Goal: Task Accomplishment & Management: Use online tool/utility

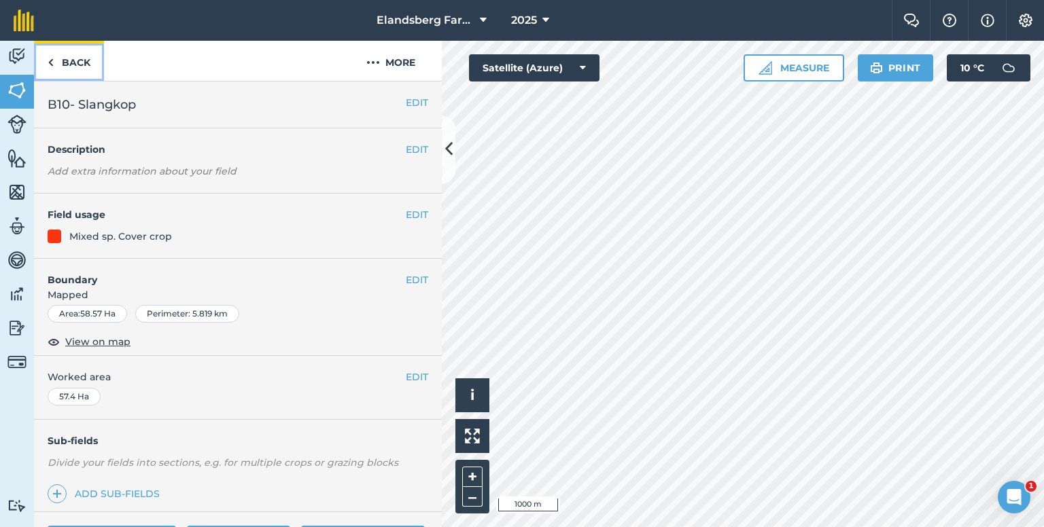
click at [50, 61] on img at bounding box center [51, 62] width 6 height 16
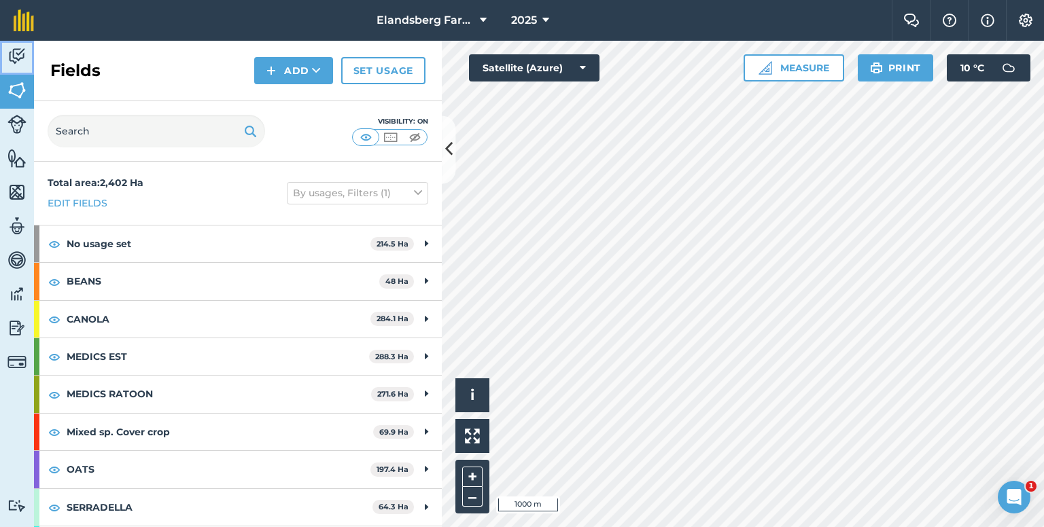
click at [8, 61] on img at bounding box center [16, 56] width 19 height 20
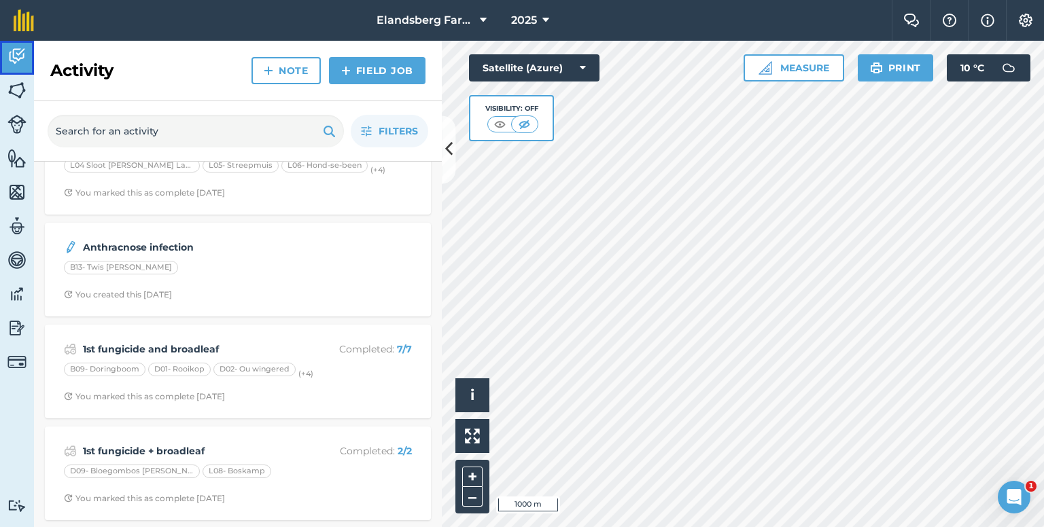
scroll to position [340, 0]
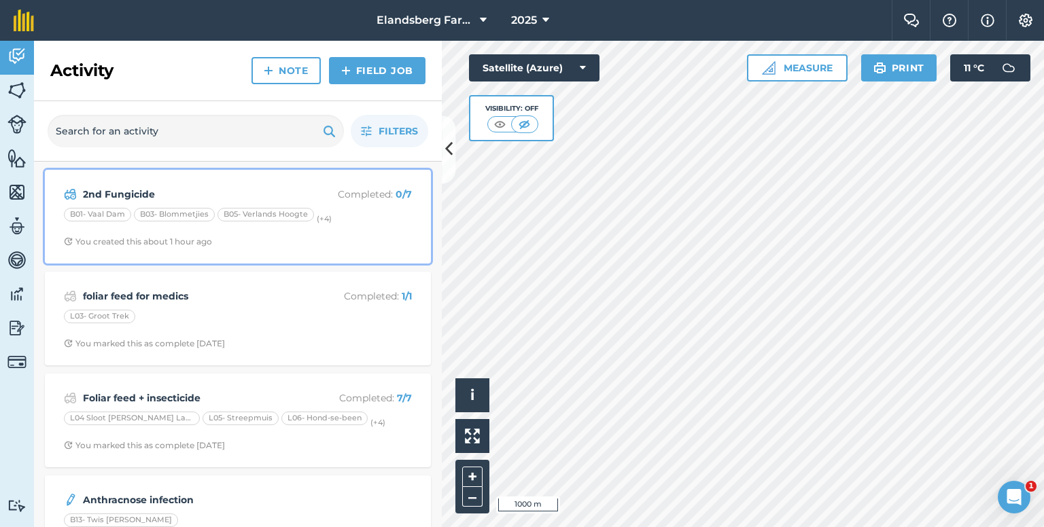
click at [175, 194] on strong "2nd Fungicide" at bounding box center [190, 194] width 215 height 15
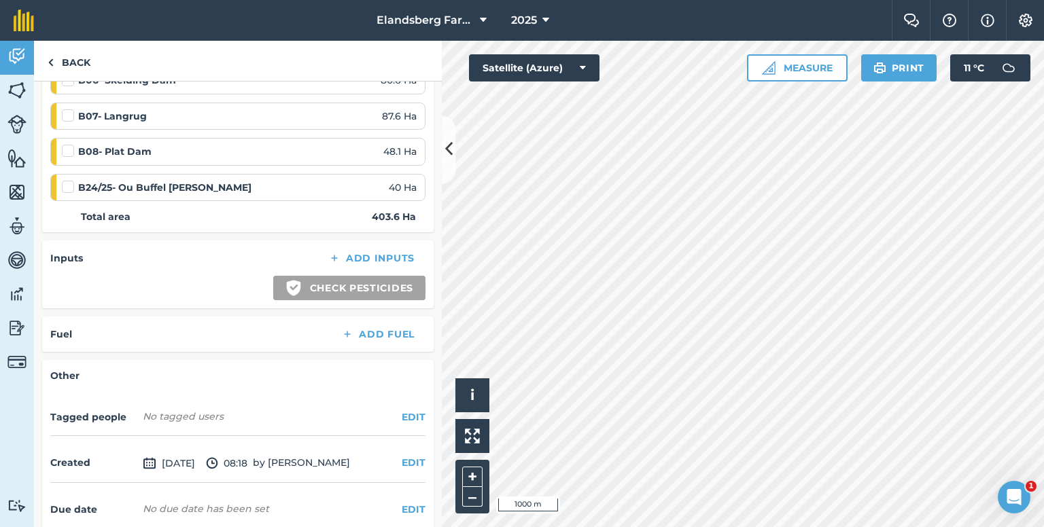
scroll to position [399, 0]
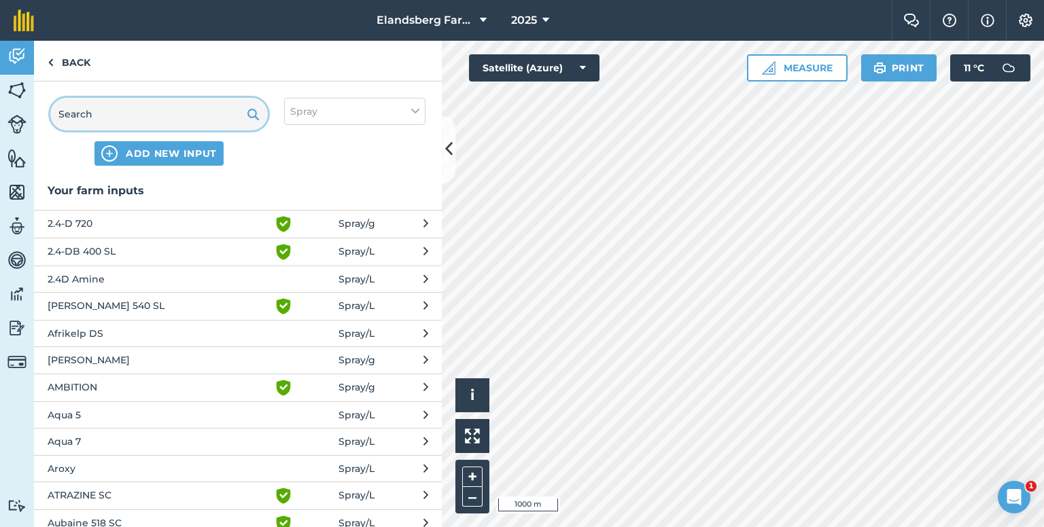
click at [125, 112] on input "text" at bounding box center [159, 114] width 218 height 33
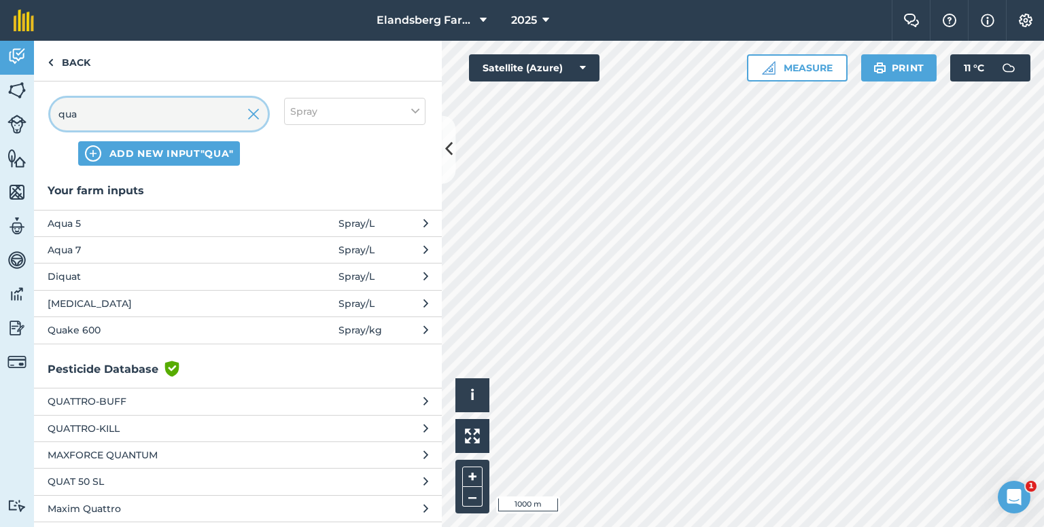
type input "qua"
click at [122, 326] on span "Quake 600" at bounding box center [159, 330] width 222 height 15
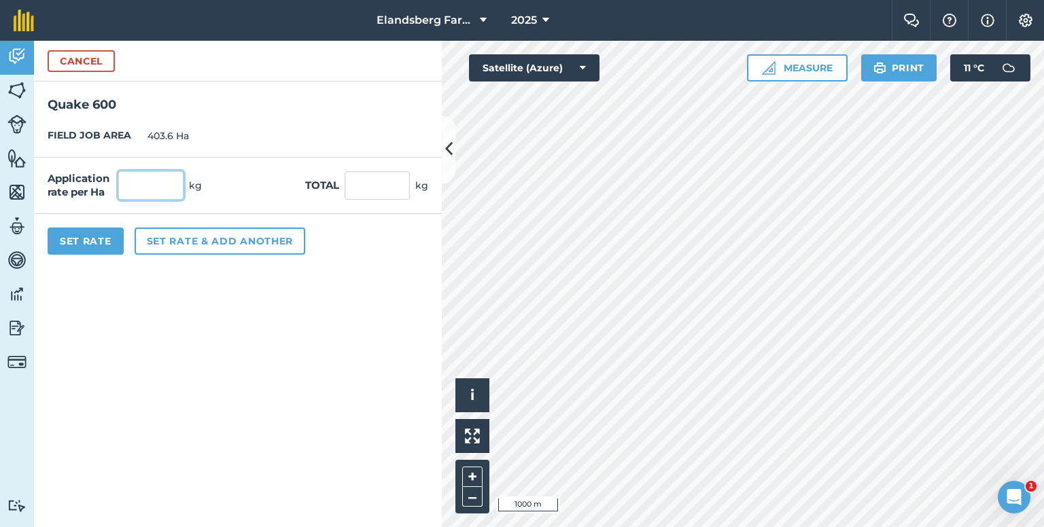
click at [136, 183] on input "text" at bounding box center [150, 185] width 65 height 29
type input "0.25"
type input "100.9"
click at [228, 186] on div "Application rate per Ha 0.25 kg Total 100.9 kg" at bounding box center [238, 186] width 408 height 56
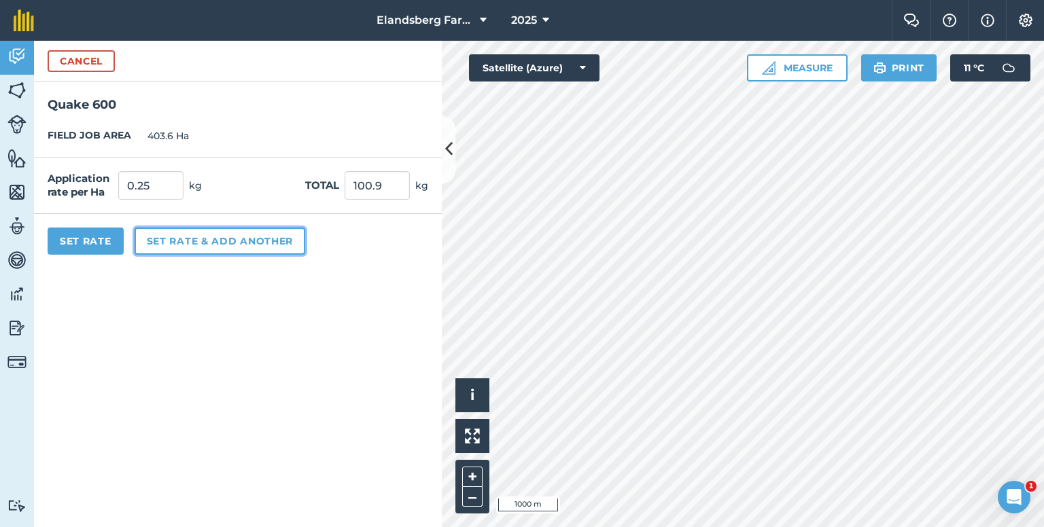
click at [178, 245] on button "Set rate & add another" at bounding box center [220, 241] width 171 height 27
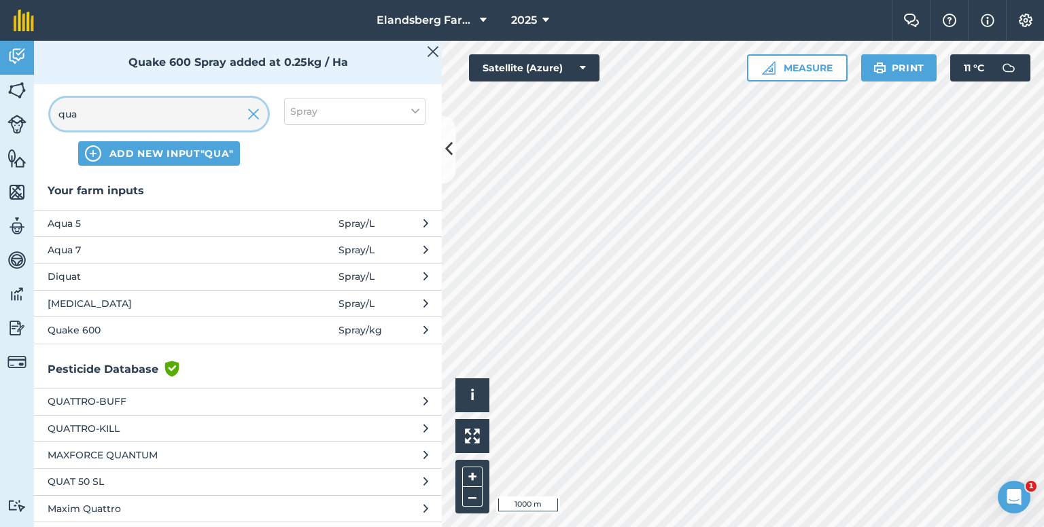
drag, startPoint x: 156, startPoint y: 114, endPoint x: 36, endPoint y: 115, distance: 120.3
click at [36, 115] on div "qua ADD NEW INPUT "qua" Spray" at bounding box center [238, 132] width 408 height 101
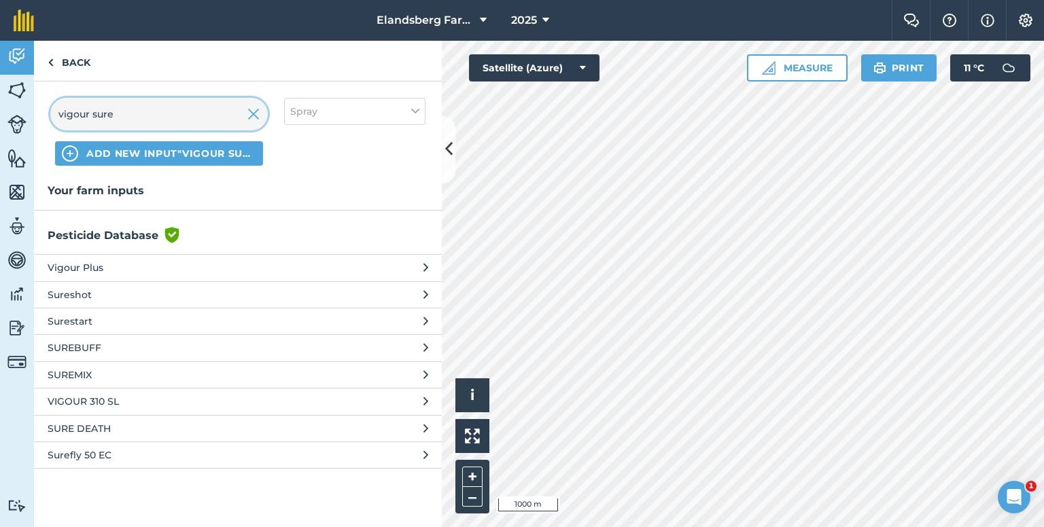
drag, startPoint x: 63, startPoint y: 110, endPoint x: 53, endPoint y: 115, distance: 10.6
click at [53, 115] on input "vigour sure" at bounding box center [159, 114] width 218 height 33
click at [98, 118] on input "Vigour sure" at bounding box center [159, 114] width 218 height 33
type input "Vigour Sure"
click at [145, 150] on span "ADD NEW INPUT "Vigour Sure"" at bounding box center [171, 154] width 170 height 14
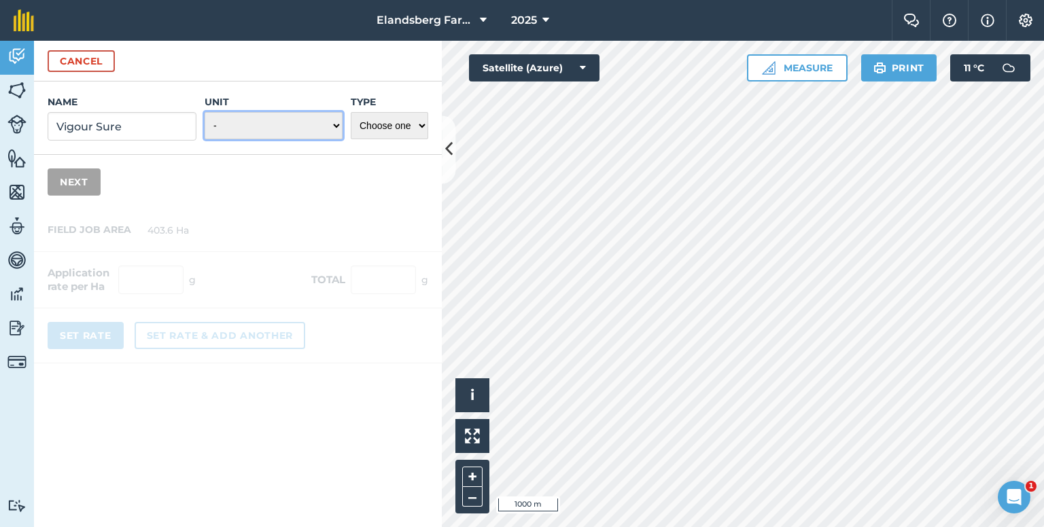
click at [277, 120] on select "- Grams/g Kilograms/kg Metric tonnes/t Millilitres/ml Litres/L Ounces/oz Pounds…" at bounding box center [274, 125] width 138 height 27
select select "LITRES"
click at [205, 112] on select "- Grams/g Kilograms/kg Metric tonnes/t Millilitres/ml Litres/L Ounces/oz Pounds…" at bounding box center [274, 125] width 138 height 27
click at [400, 131] on select "Choose one Fertilizer Seed Spray Fuel Other" at bounding box center [389, 125] width 77 height 27
select select "SPRAY"
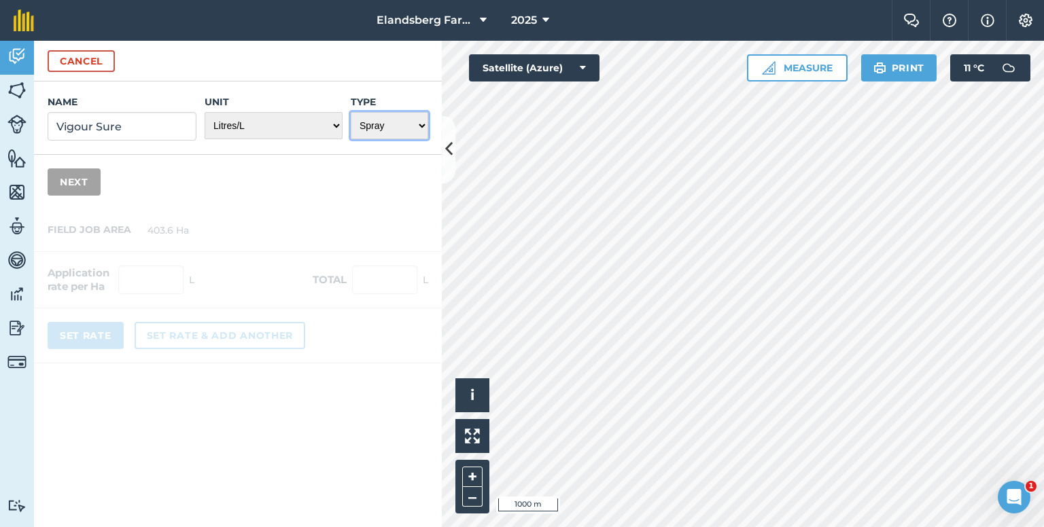
click at [351, 112] on select "Choose one Fertilizer Seed Spray Fuel Other" at bounding box center [389, 125] width 77 height 27
click at [76, 181] on button "Next" at bounding box center [74, 182] width 53 height 27
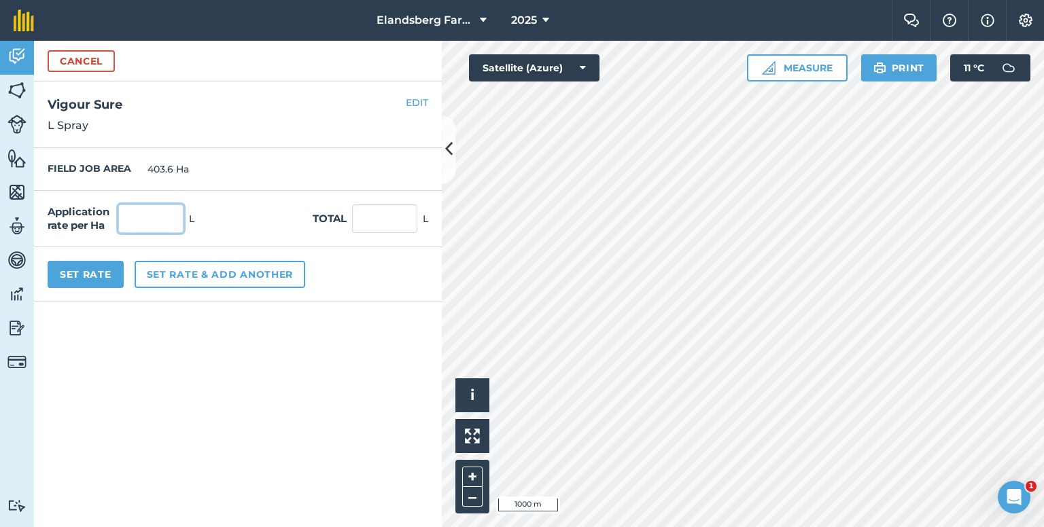
click at [144, 215] on input "text" at bounding box center [150, 219] width 65 height 29
type input "2"
type input "807.2"
click at [195, 278] on button "Set rate & add another" at bounding box center [220, 274] width 171 height 27
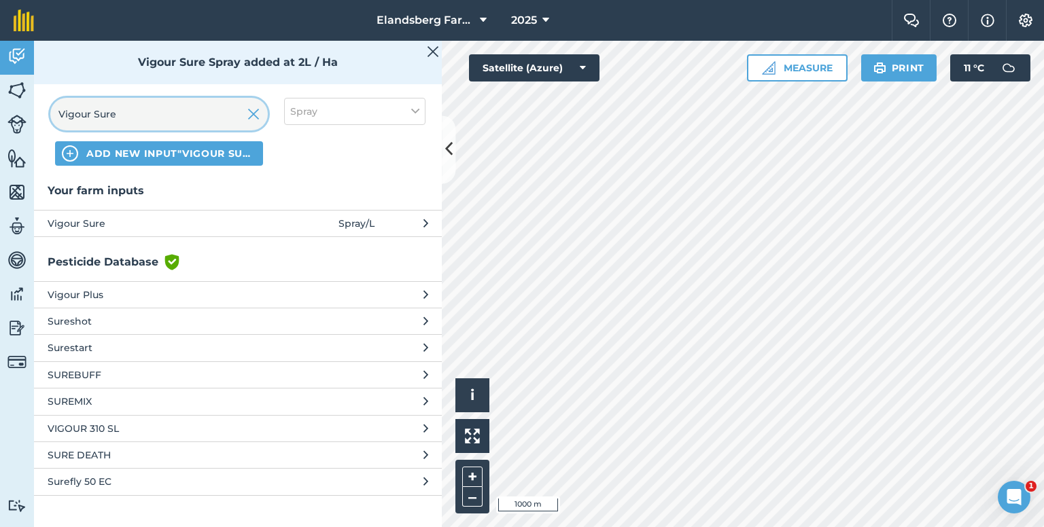
drag, startPoint x: 140, startPoint y: 114, endPoint x: 54, endPoint y: 112, distance: 85.7
click at [54, 112] on input "Vigour Sure" at bounding box center [159, 114] width 218 height 33
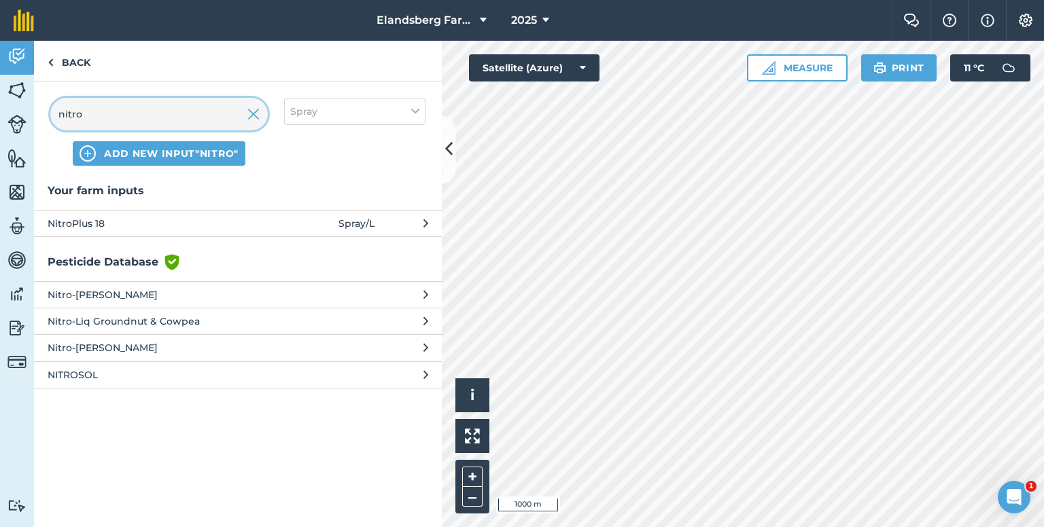
type input "nitro"
click at [222, 219] on span "NitroPlus 18" at bounding box center [159, 223] width 222 height 15
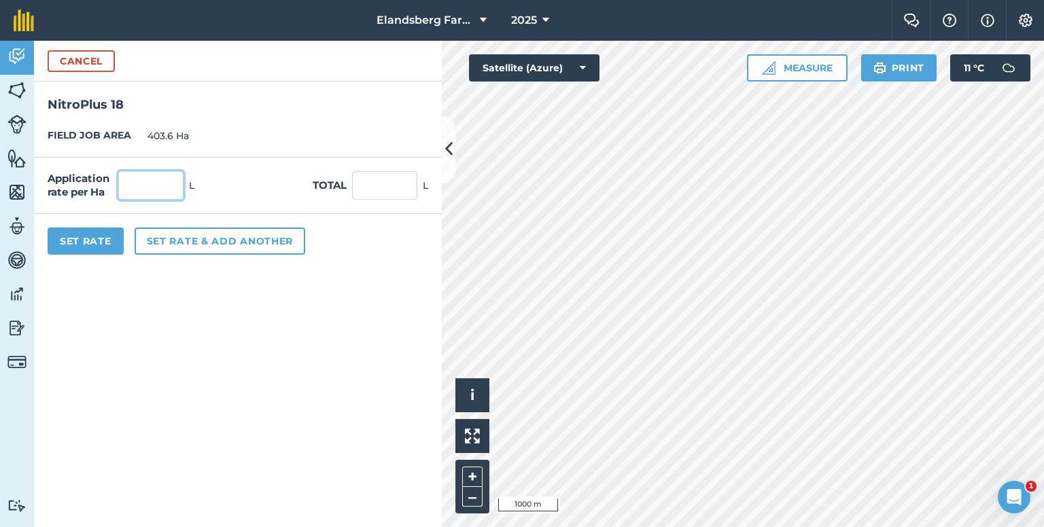
drag, startPoint x: 150, startPoint y: 186, endPoint x: 188, endPoint y: 191, distance: 38.5
click at [188, 191] on div "Application rate per Ha L" at bounding box center [121, 185] width 147 height 29
type input "1"
type input "403.6"
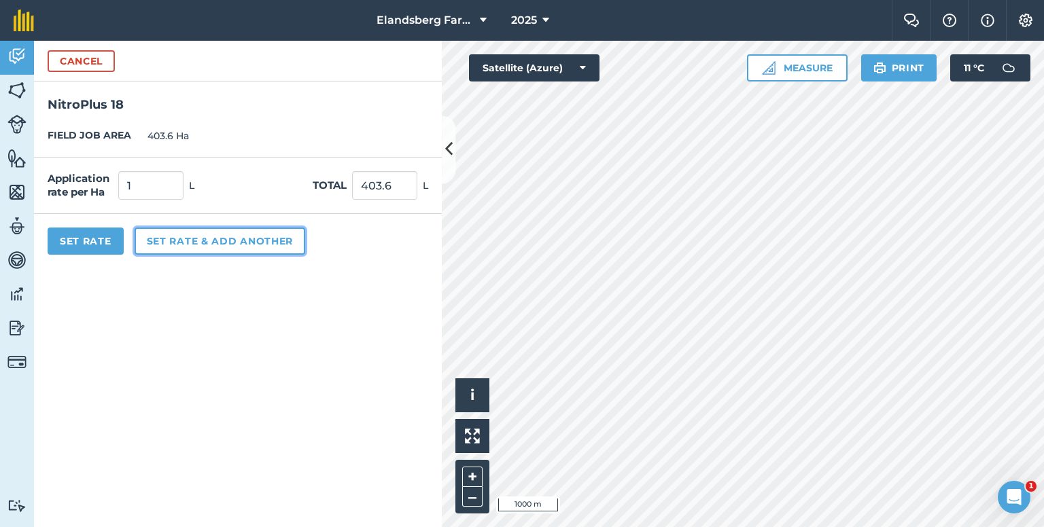
click at [188, 243] on button "Set rate & add another" at bounding box center [220, 241] width 171 height 27
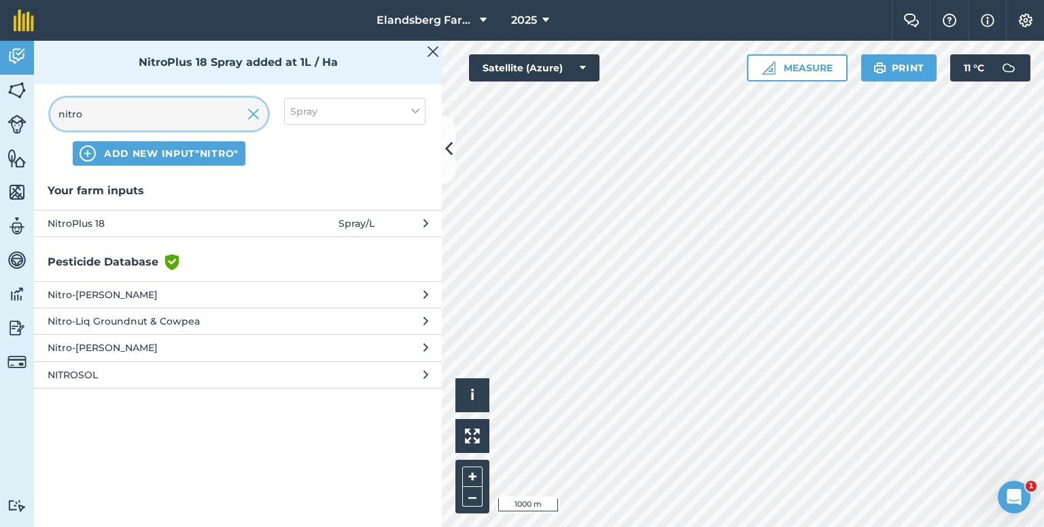
drag, startPoint x: 142, startPoint y: 115, endPoint x: 29, endPoint y: 118, distance: 113.6
click at [33, 120] on div "Activity Fields Livestock Features Maps Team Vehicles Data Reporting Billing Tu…" at bounding box center [522, 284] width 1044 height 487
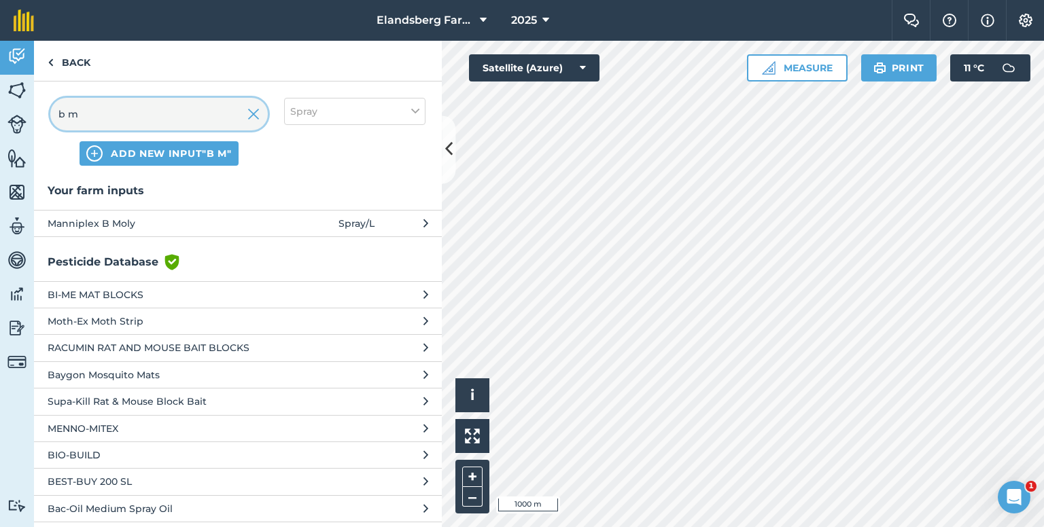
type input "b m"
click at [107, 220] on span "Manniplex B Moly" at bounding box center [159, 223] width 222 height 15
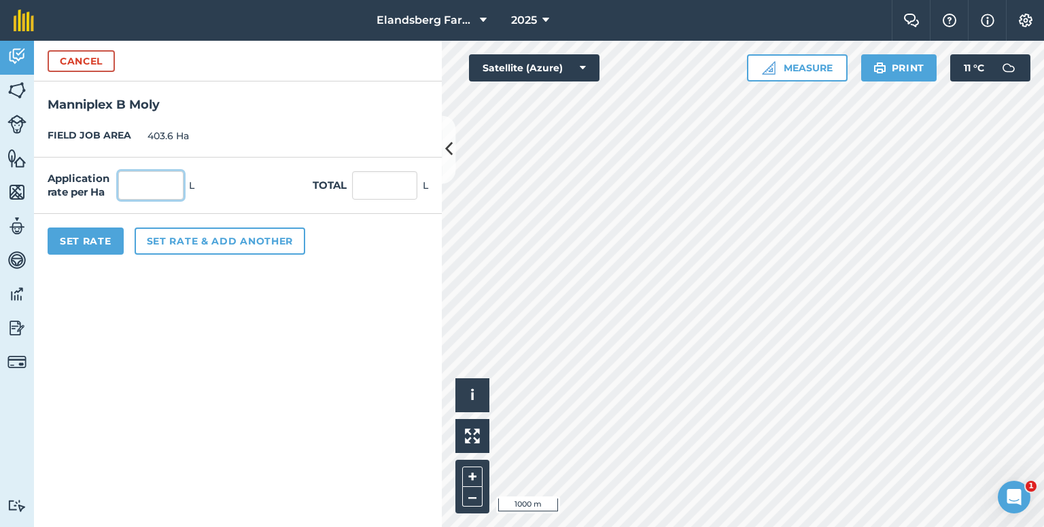
click at [131, 186] on input "text" at bounding box center [150, 185] width 65 height 29
type input "1"
type input "403.6"
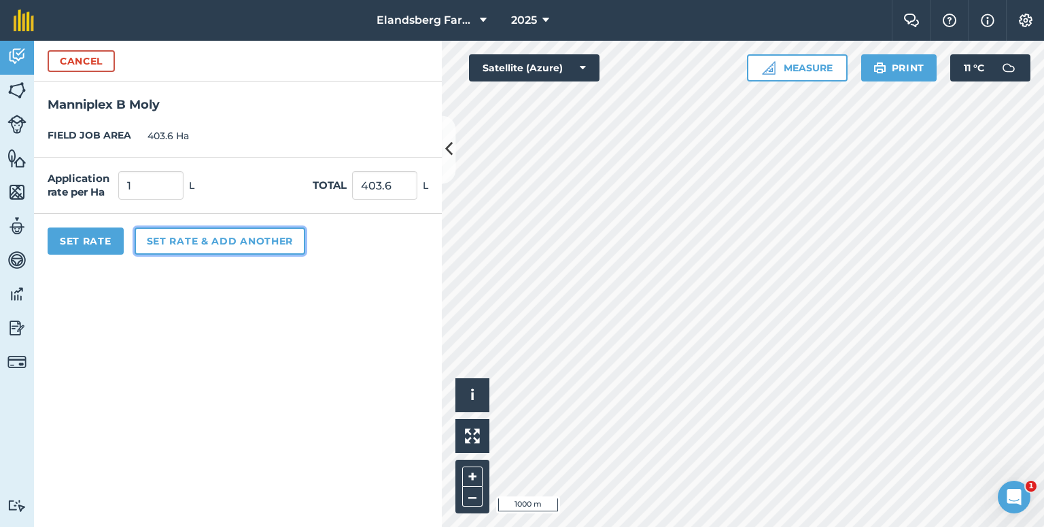
click at [201, 240] on button "Set rate & add another" at bounding box center [220, 241] width 171 height 27
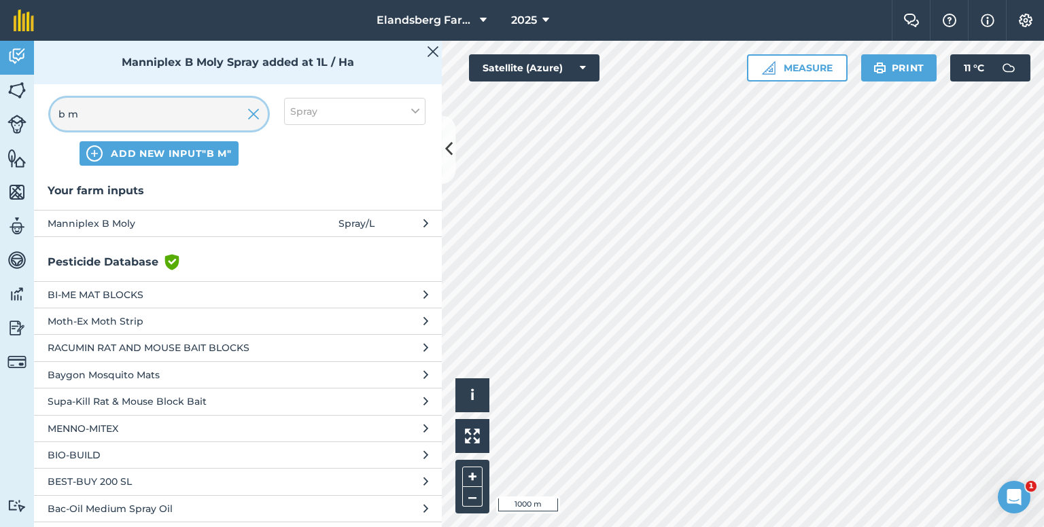
drag, startPoint x: 155, startPoint y: 112, endPoint x: 14, endPoint y: 124, distance: 141.9
click at [14, 124] on div "Activity Fields Livestock Features Maps Team Vehicles Data Reporting Billing Tu…" at bounding box center [522, 284] width 1044 height 487
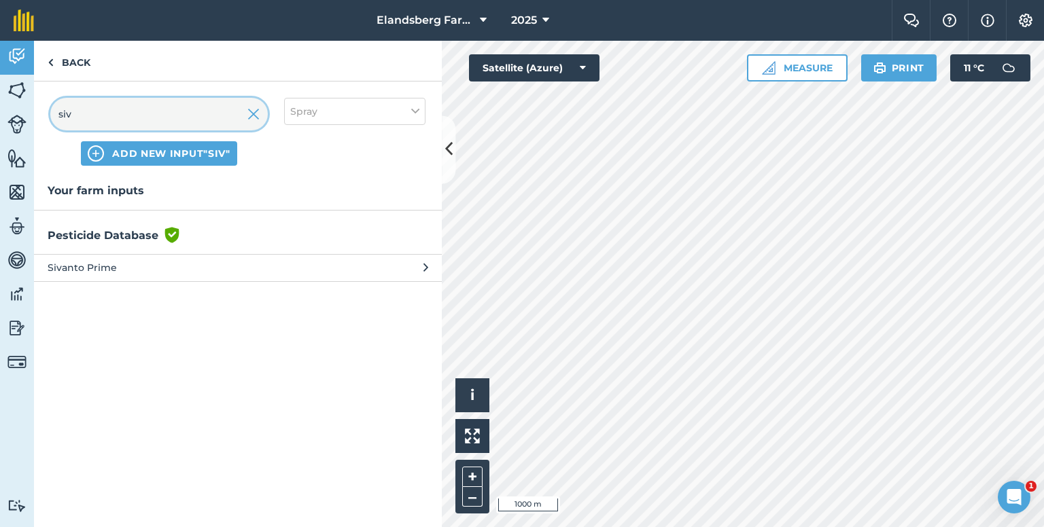
type input "siv"
click at [137, 268] on span "Sivanto Prime" at bounding box center [159, 267] width 222 height 15
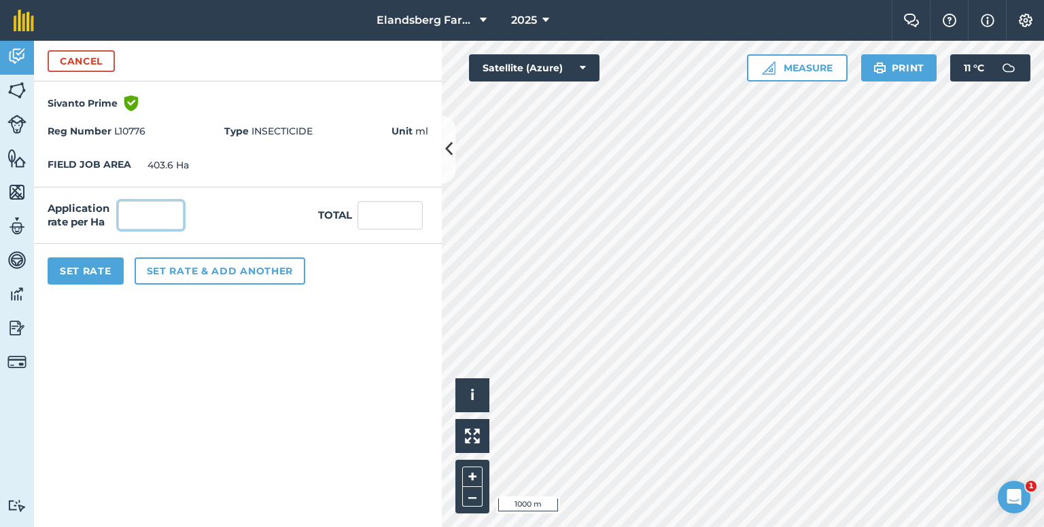
click at [137, 218] on input "text" at bounding box center [150, 215] width 65 height 29
type input "200"
type input "80,720"
click at [174, 349] on form "Cancel Sivanto Prime Green shield with white tick Reg Number L10776 Type INSECT…" at bounding box center [238, 284] width 408 height 487
click at [174, 274] on button "Set rate & add another" at bounding box center [220, 271] width 171 height 27
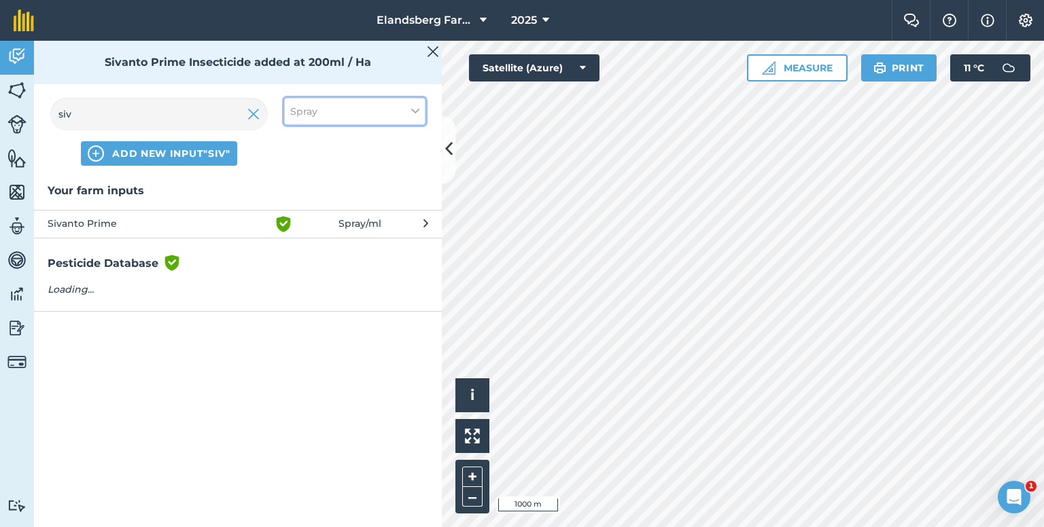
click at [353, 122] on button "Spray" at bounding box center [354, 111] width 141 height 27
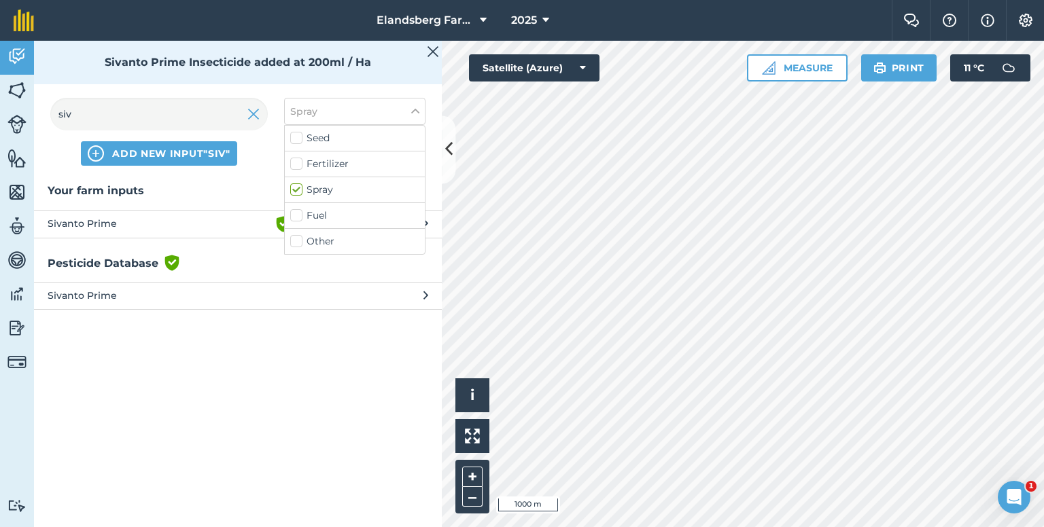
click at [300, 242] on label "Other" at bounding box center [354, 242] width 129 height 14
click at [299, 242] on input "Other" at bounding box center [294, 239] width 9 height 9
checkbox input "true"
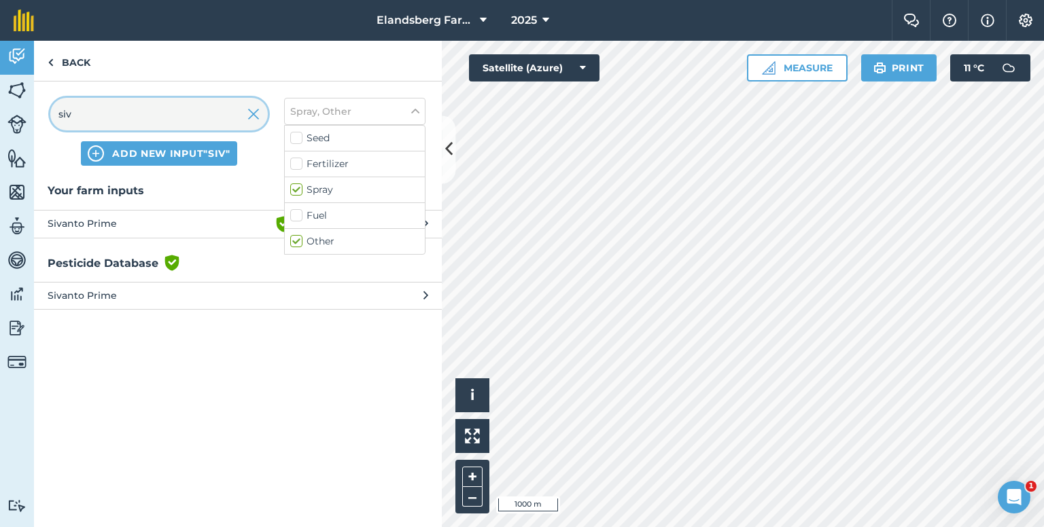
drag, startPoint x: 92, startPoint y: 115, endPoint x: 52, endPoint y: 121, distance: 41.2
click at [52, 121] on div "siv" at bounding box center [159, 114] width 218 height 33
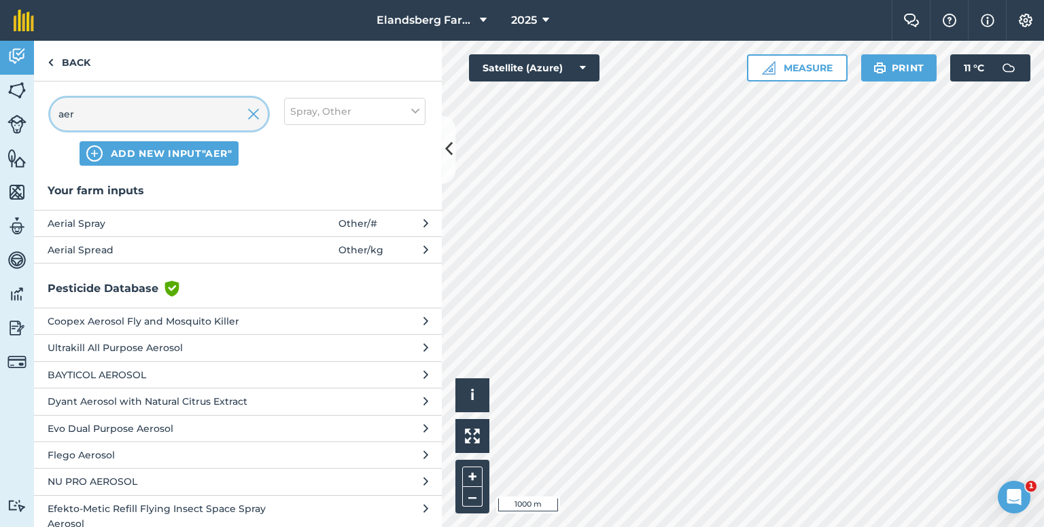
type input "aer"
click at [131, 222] on span "Aerial Spray" at bounding box center [159, 223] width 222 height 15
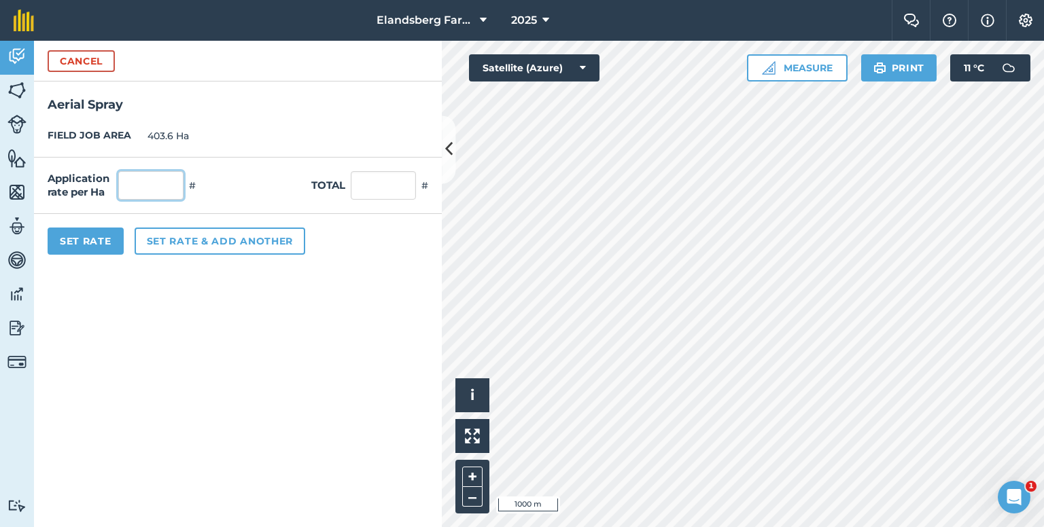
click at [171, 183] on input "text" at bounding box center [150, 185] width 65 height 29
type input "1"
type input "403.6"
click at [197, 331] on form "Cancel Aerial Spray FIELD JOB AREA 403.6 Ha Application rate per Ha 1 # Total 4…" at bounding box center [238, 284] width 408 height 487
click at [103, 239] on button "Set Rate" at bounding box center [86, 241] width 76 height 27
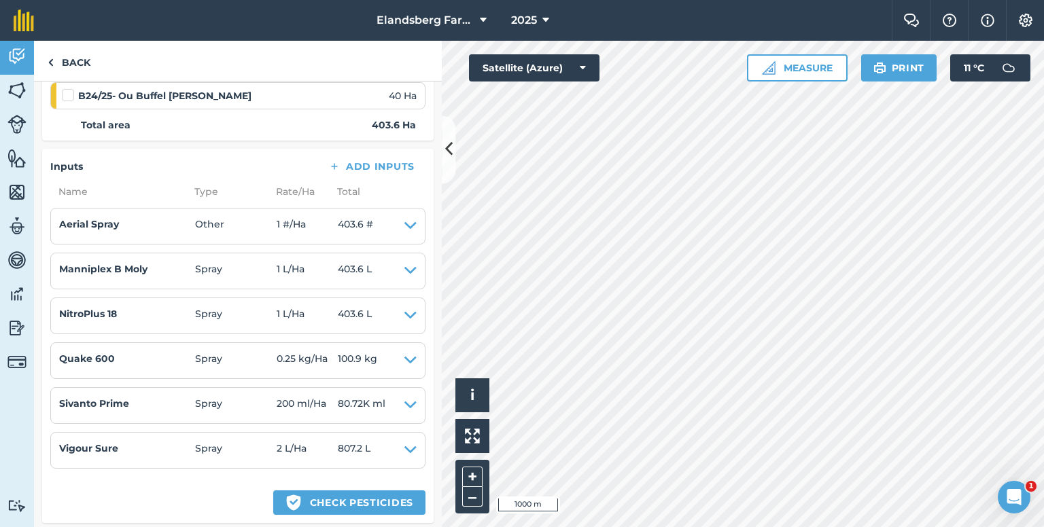
scroll to position [704, 0]
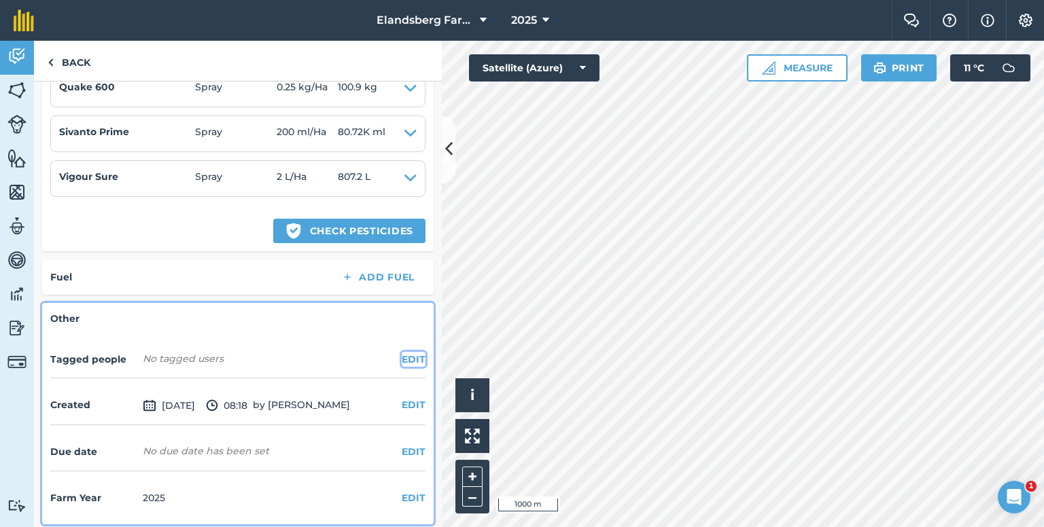
click at [402, 352] on button "EDIT" at bounding box center [414, 359] width 24 height 15
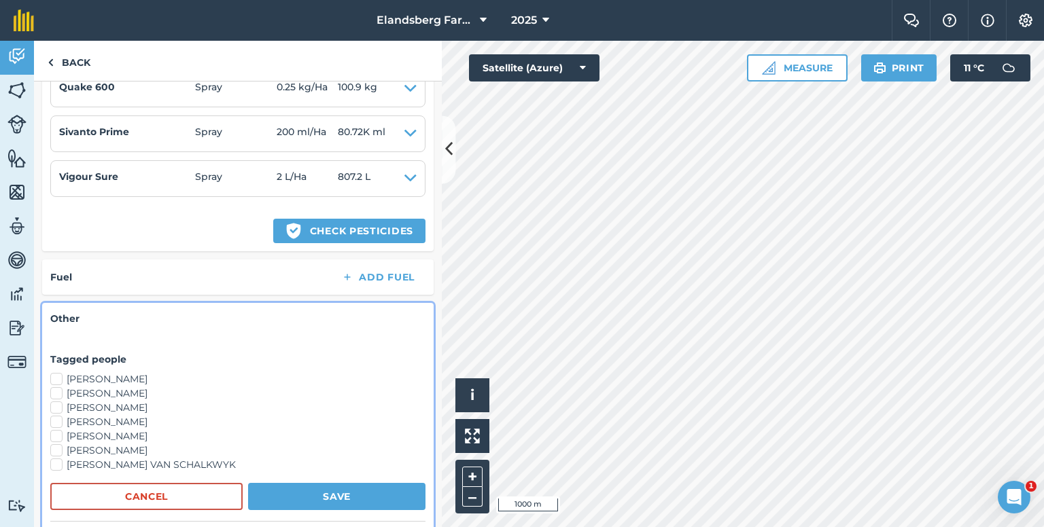
click at [59, 416] on label "Jonathan Honeyborne" at bounding box center [237, 422] width 375 height 14
click at [59, 416] on input "Jonathan Honeyborne" at bounding box center [54, 419] width 9 height 9
checkbox input "true"
click at [315, 491] on button "Save" at bounding box center [336, 496] width 177 height 27
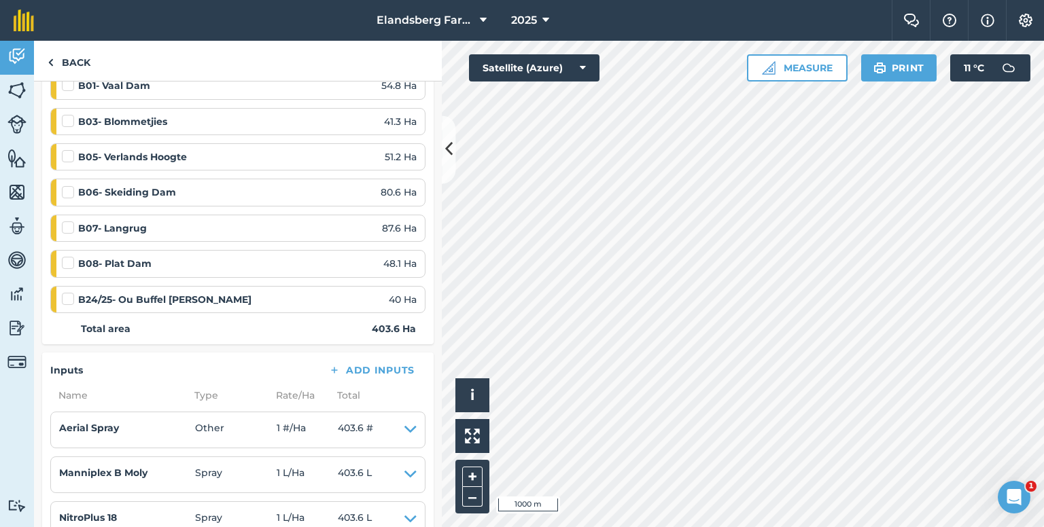
scroll to position [0, 0]
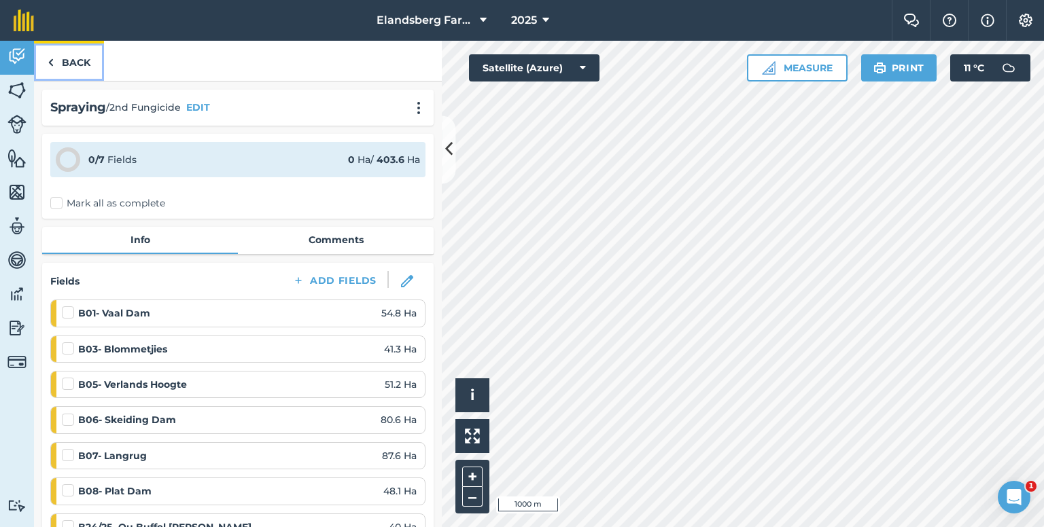
click at [71, 56] on link "Back" at bounding box center [69, 61] width 70 height 40
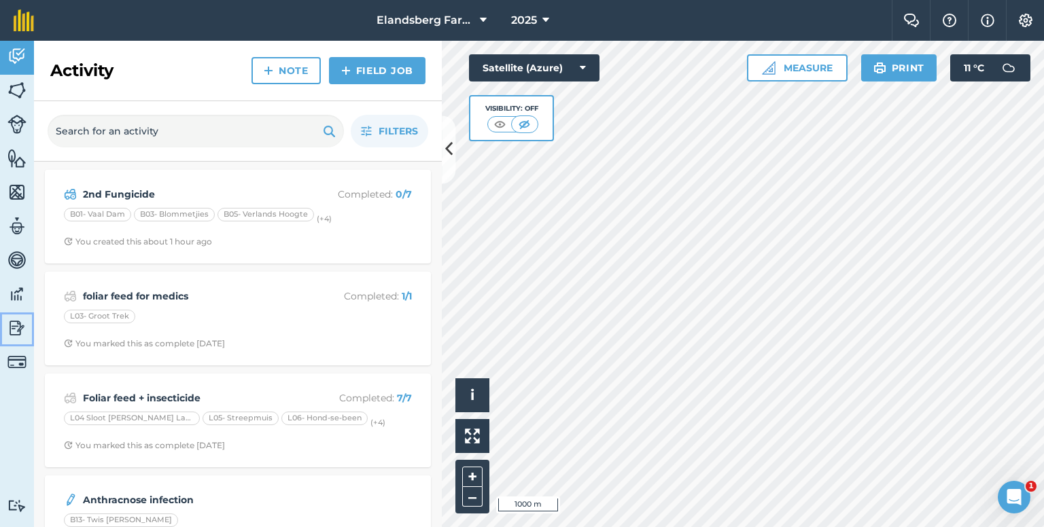
click at [16, 328] on img at bounding box center [16, 328] width 19 height 20
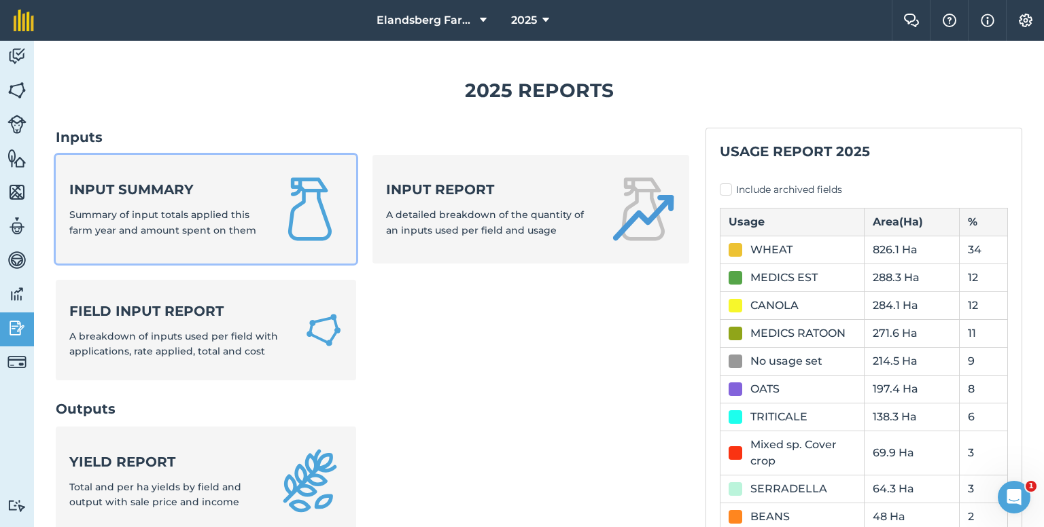
click at [120, 196] on strong "Input summary" at bounding box center [165, 189] width 192 height 19
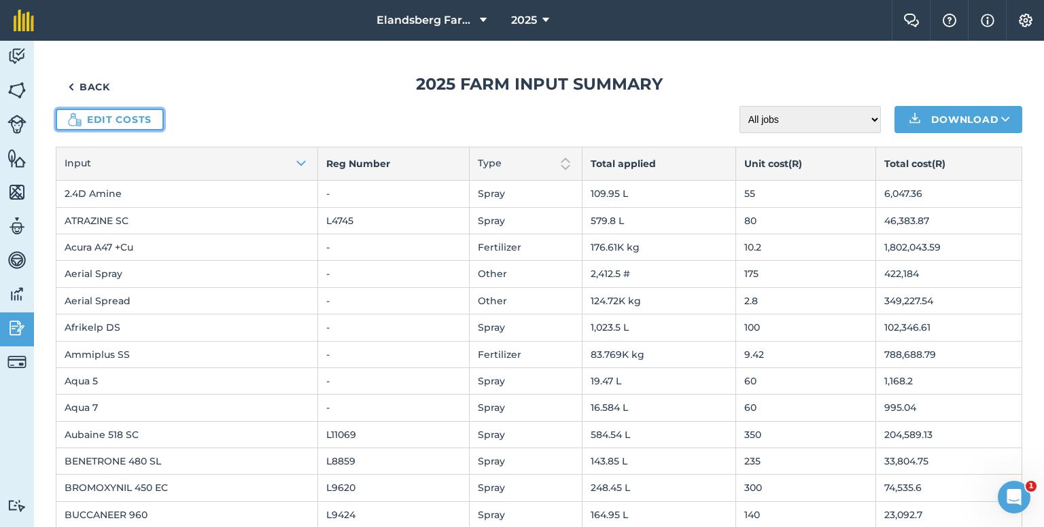
click at [110, 117] on link "Edit costs" at bounding box center [110, 120] width 108 height 22
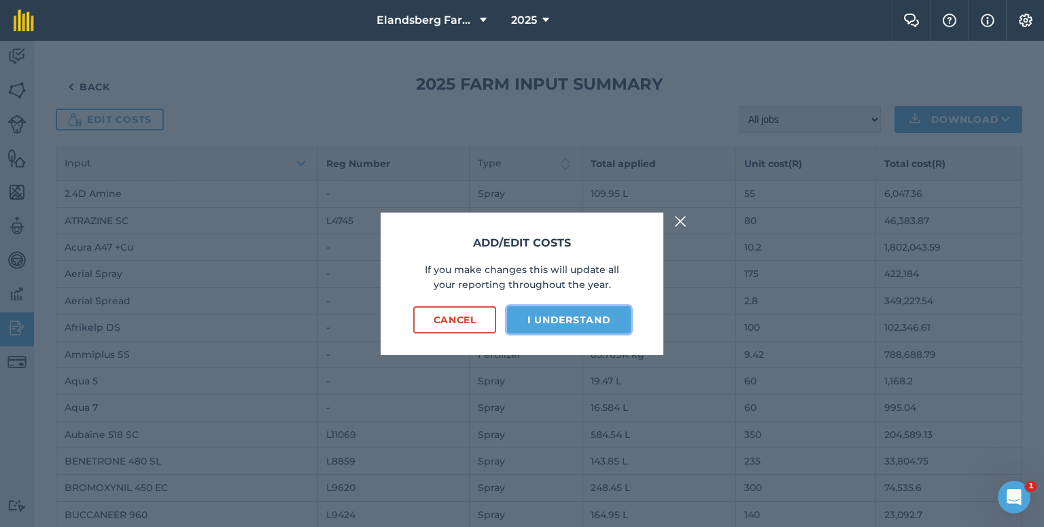
click at [559, 324] on button "I understand" at bounding box center [569, 320] width 124 height 27
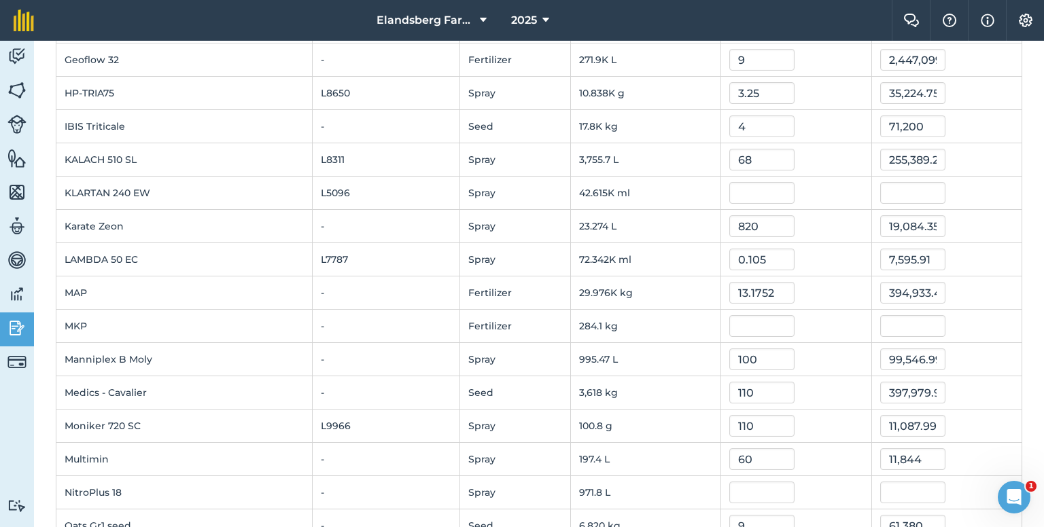
scroll to position [1156, 0]
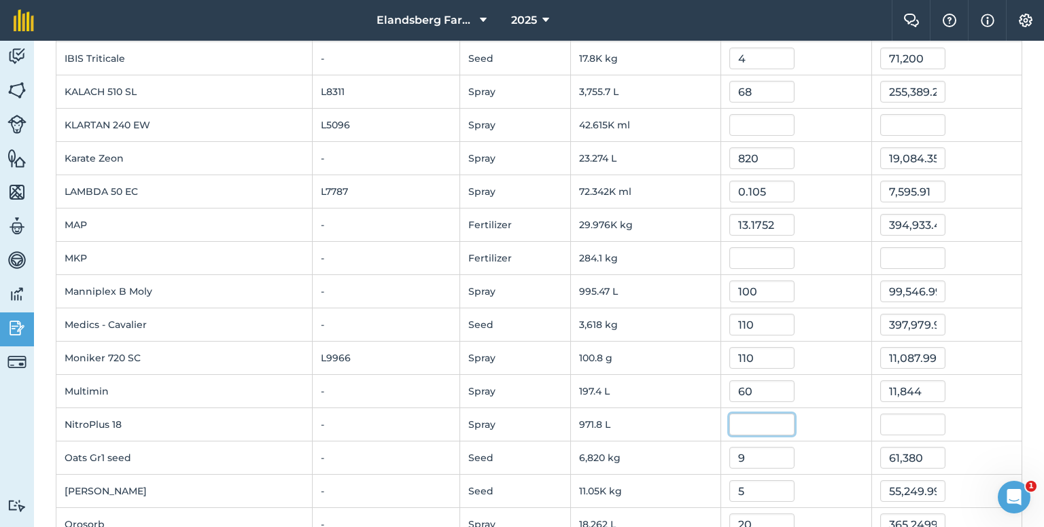
click at [750, 419] on input "text" at bounding box center [761, 425] width 65 height 22
type input "63"
type input "61,223.3937"
click at [444, 290] on td "-" at bounding box center [386, 291] width 148 height 33
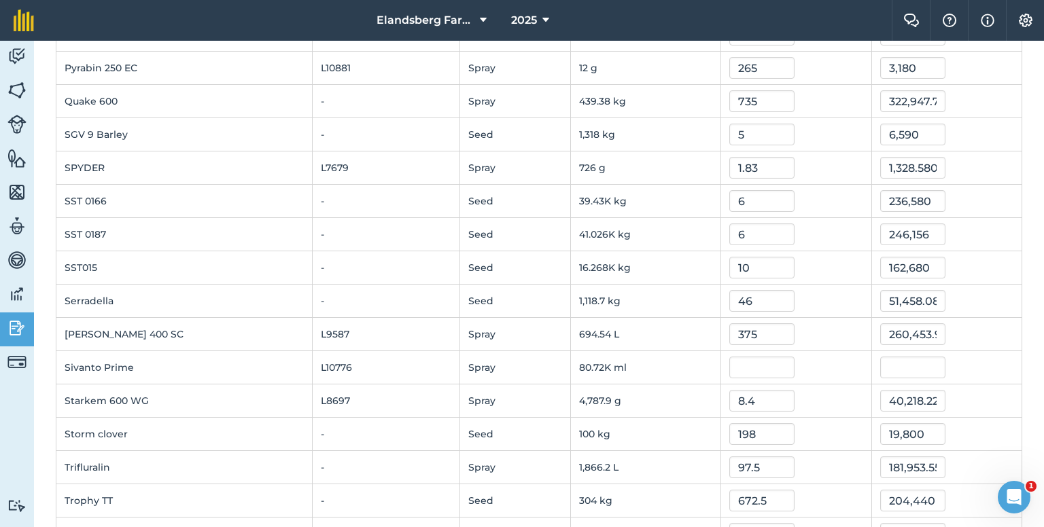
scroll to position [1767, 0]
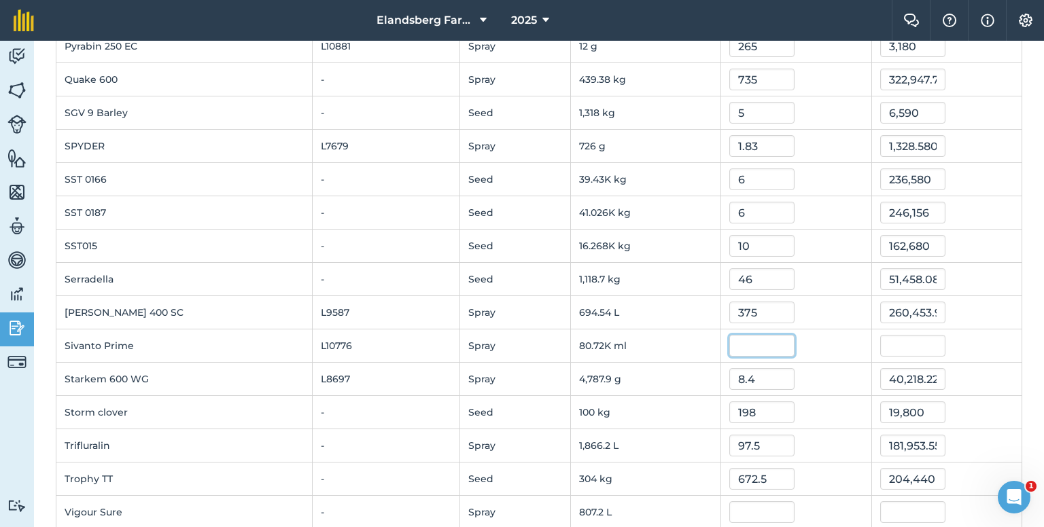
click at [742, 335] on input "text" at bounding box center [761, 346] width 65 height 22
type input "0.61"
type input "49,239.2"
click at [818, 311] on div "375" at bounding box center [795, 313] width 133 height 22
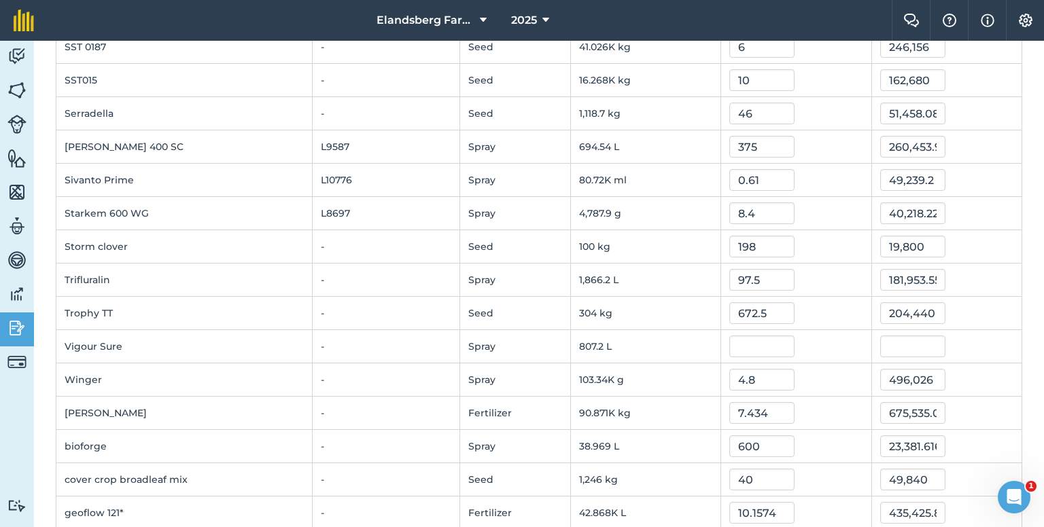
scroll to position [1947, 0]
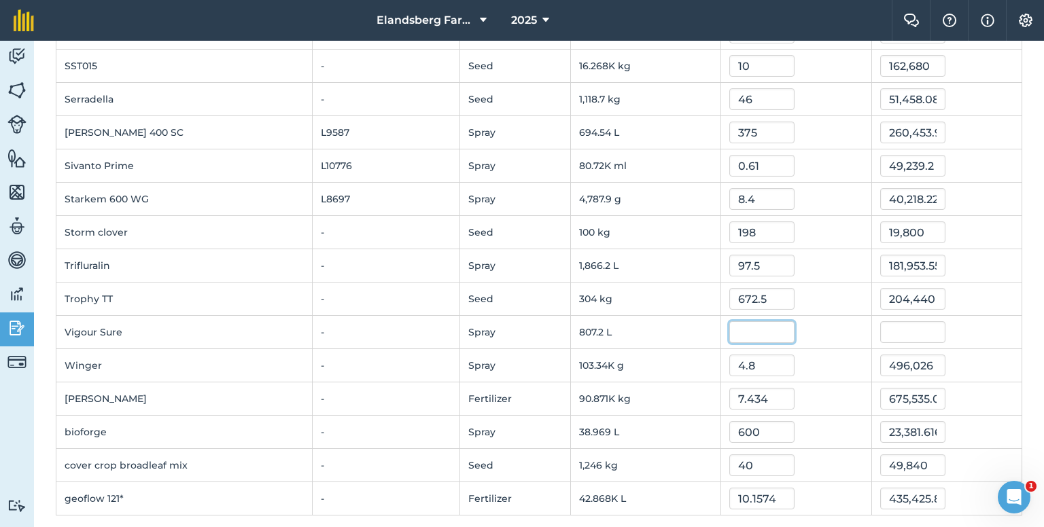
click at [738, 330] on input "text" at bounding box center [761, 333] width 65 height 22
type input "65"
type input "52,468"
click at [674, 319] on td "807.2 L" at bounding box center [646, 332] width 150 height 33
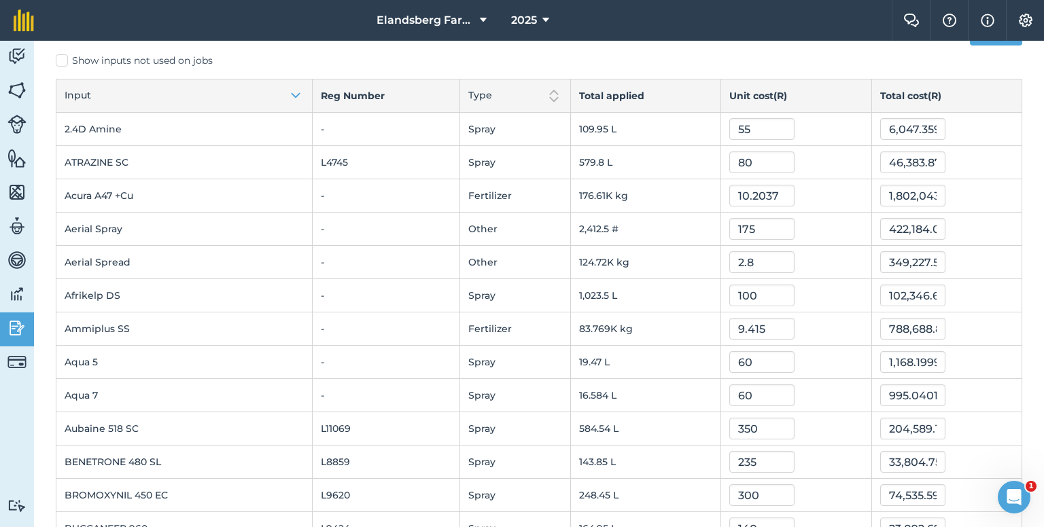
scroll to position [0, 0]
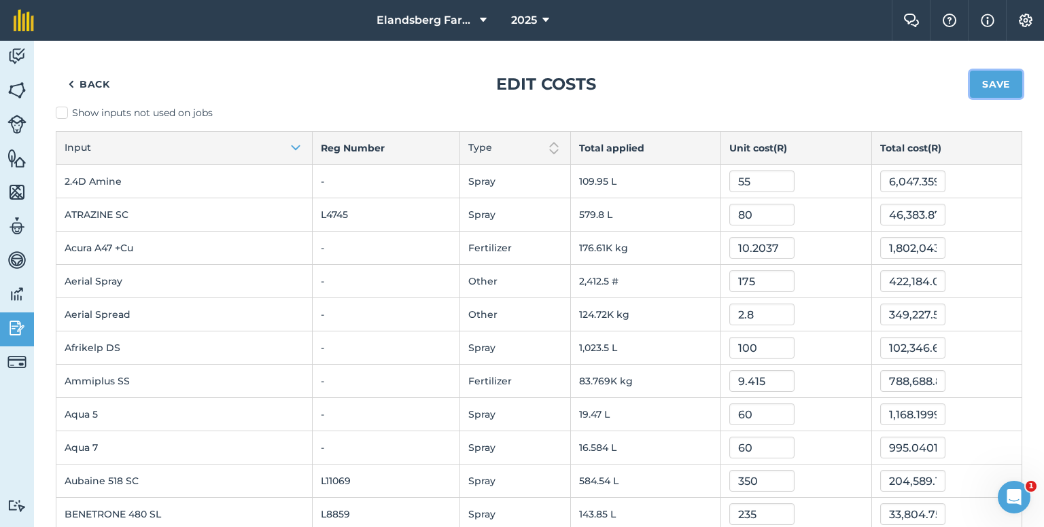
click at [990, 84] on button "Save" at bounding box center [996, 84] width 52 height 27
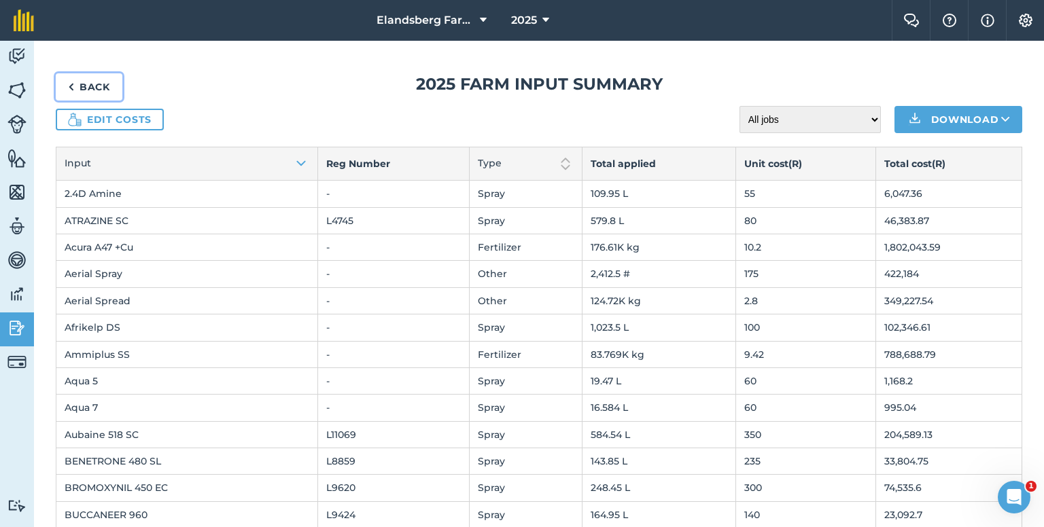
click at [73, 92] on link "Back" at bounding box center [89, 86] width 67 height 27
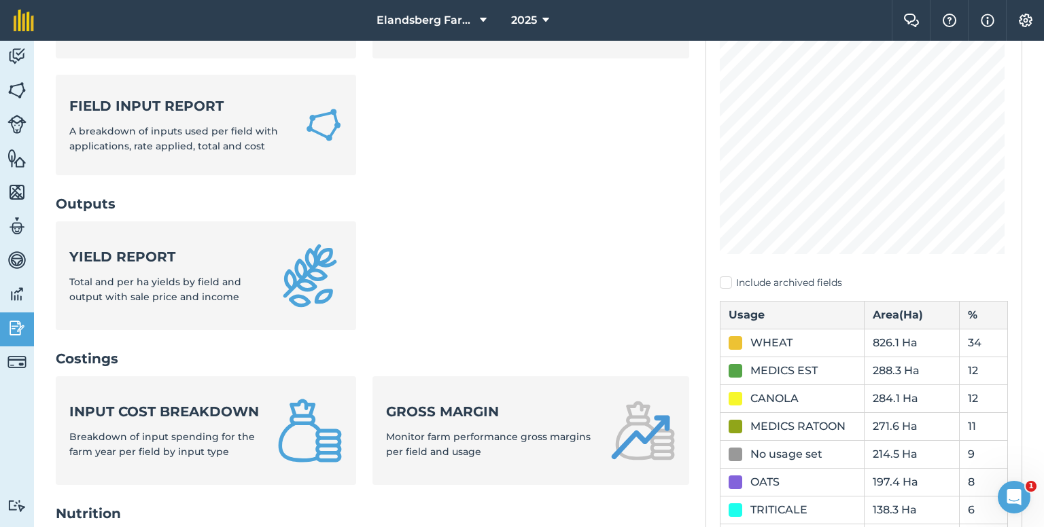
scroll to position [272, 0]
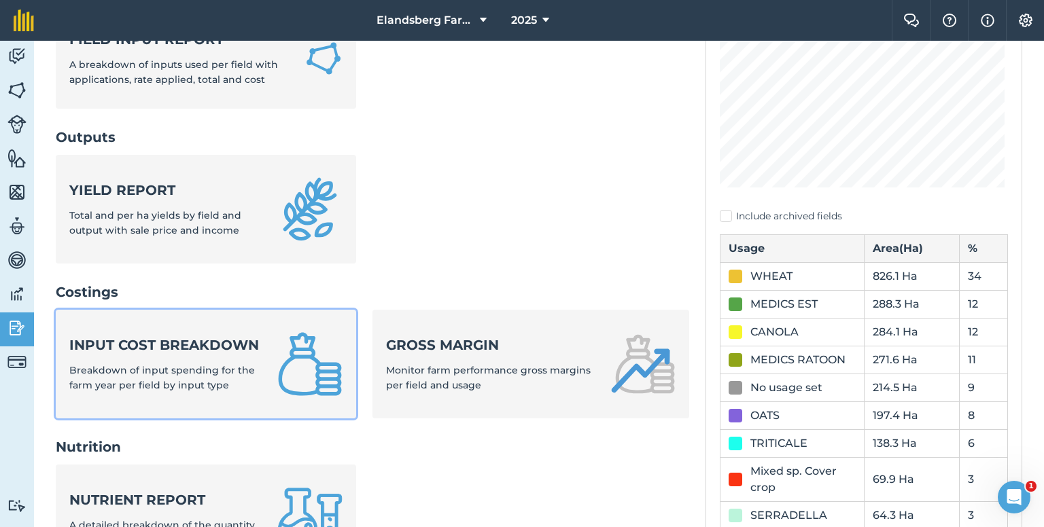
click at [139, 376] on div "Input cost breakdown Breakdown of input spending for the farm year per field by…" at bounding box center [165, 365] width 192 height 58
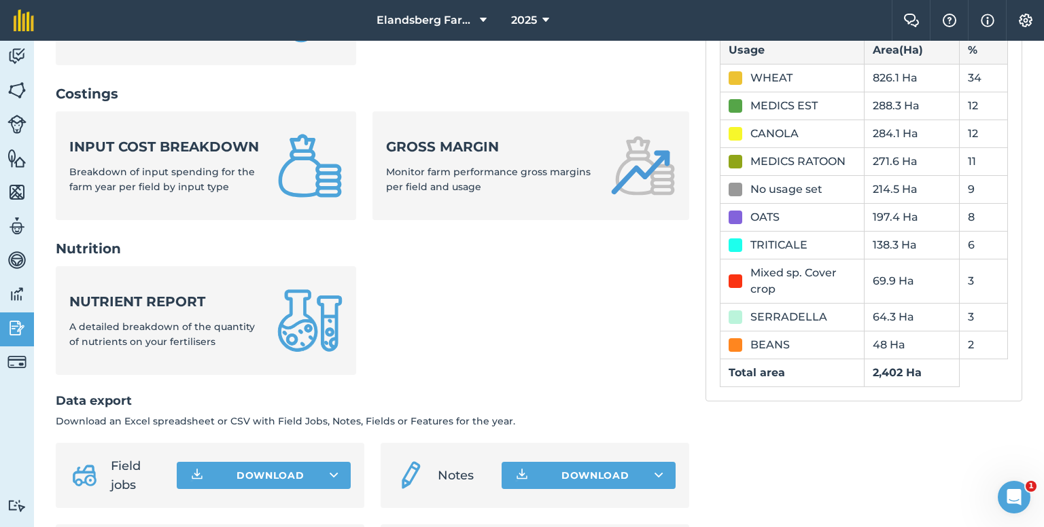
scroll to position [476, 0]
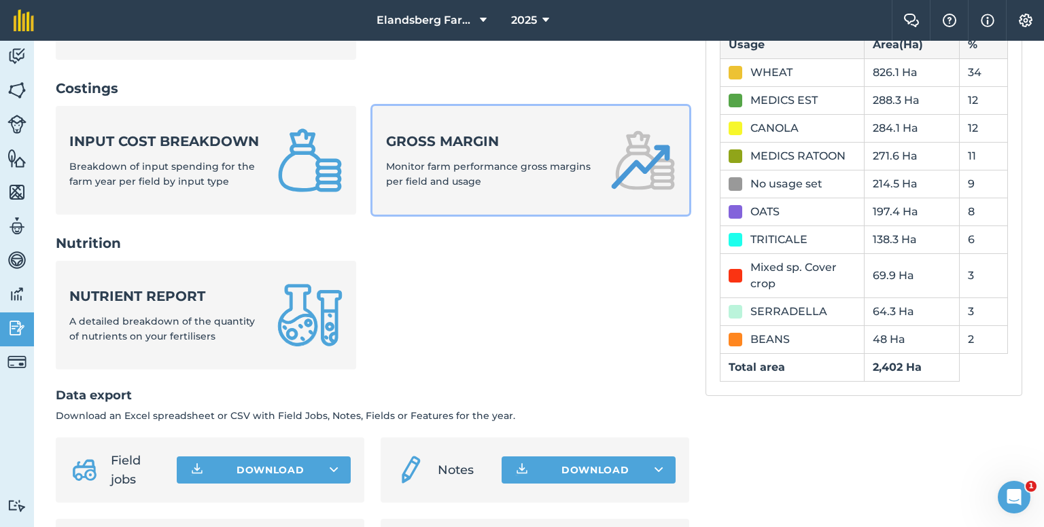
click at [465, 143] on strong "Gross margin" at bounding box center [490, 141] width 208 height 19
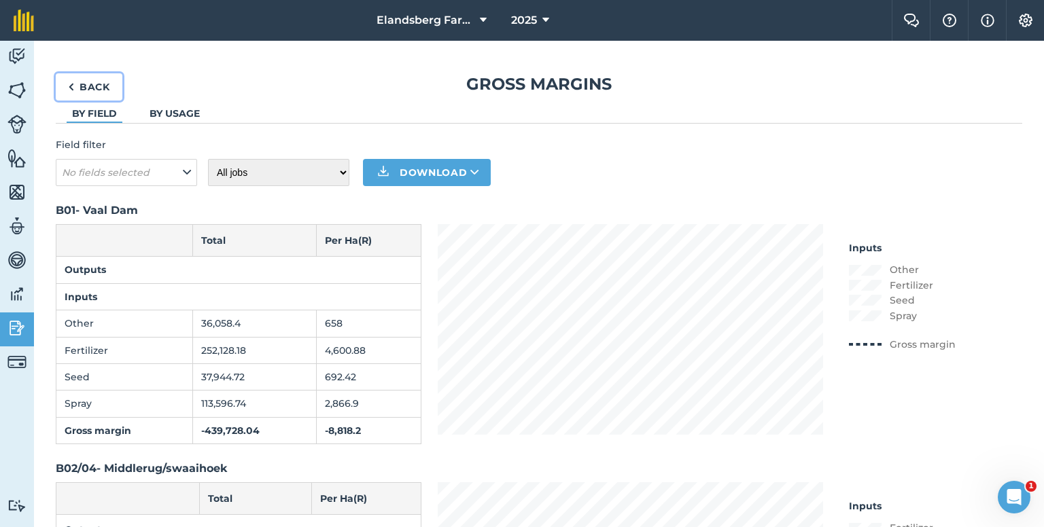
click at [90, 87] on link "Back" at bounding box center [89, 86] width 67 height 27
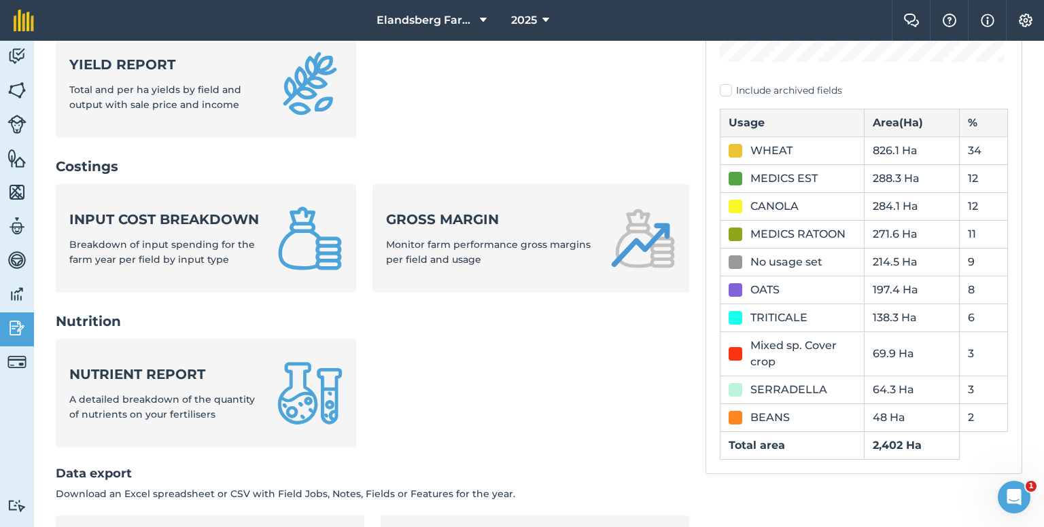
scroll to position [408, 0]
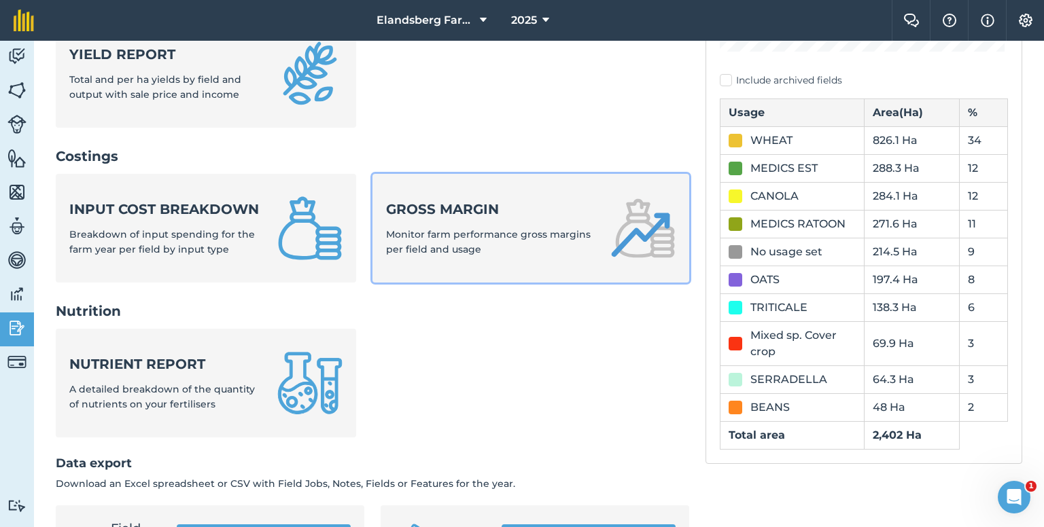
click at [454, 226] on div "Gross margin Monitor farm performance gross margins per field and usage" at bounding box center [490, 229] width 208 height 58
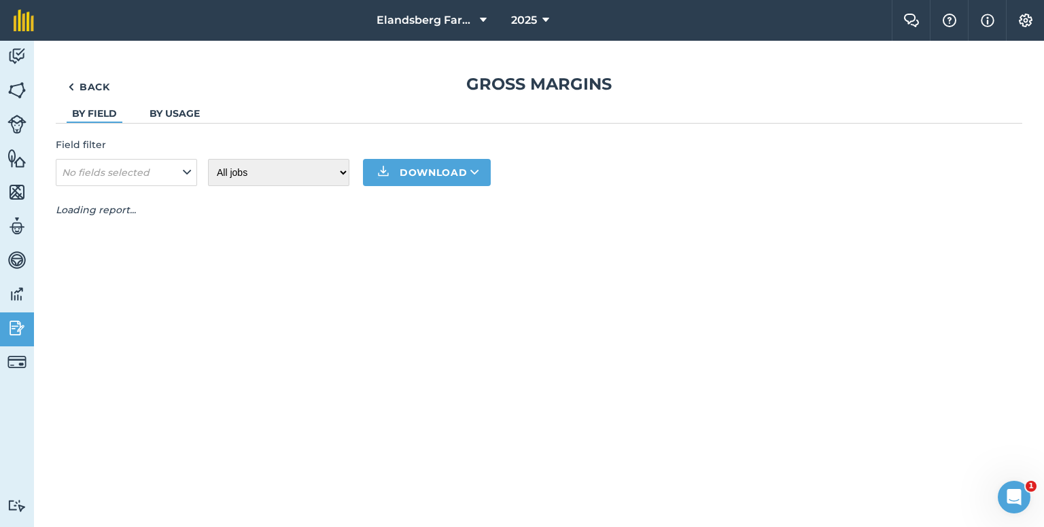
click at [171, 115] on link "By usage" at bounding box center [175, 113] width 50 height 12
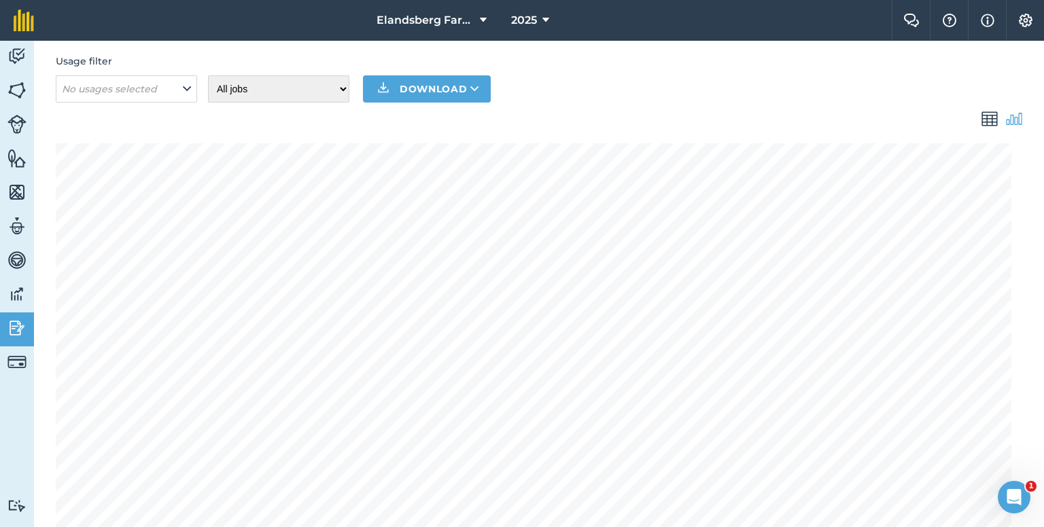
scroll to position [60, 0]
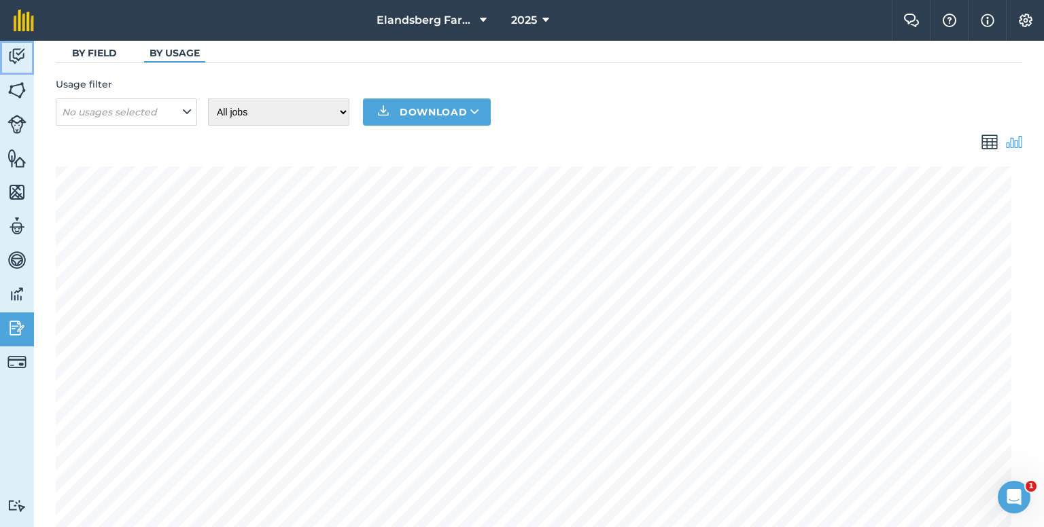
click at [24, 52] on img at bounding box center [16, 56] width 19 height 20
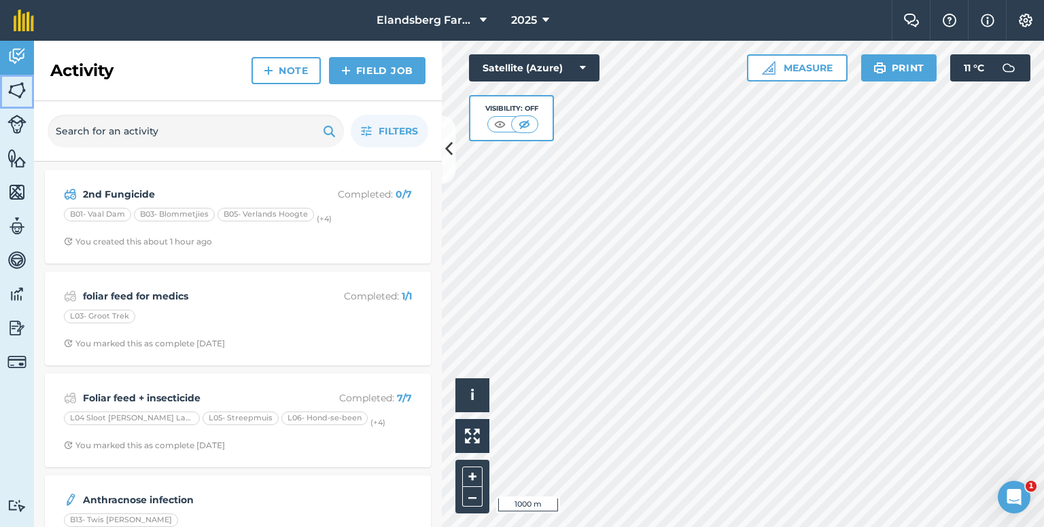
click at [14, 90] on img at bounding box center [16, 90] width 19 height 20
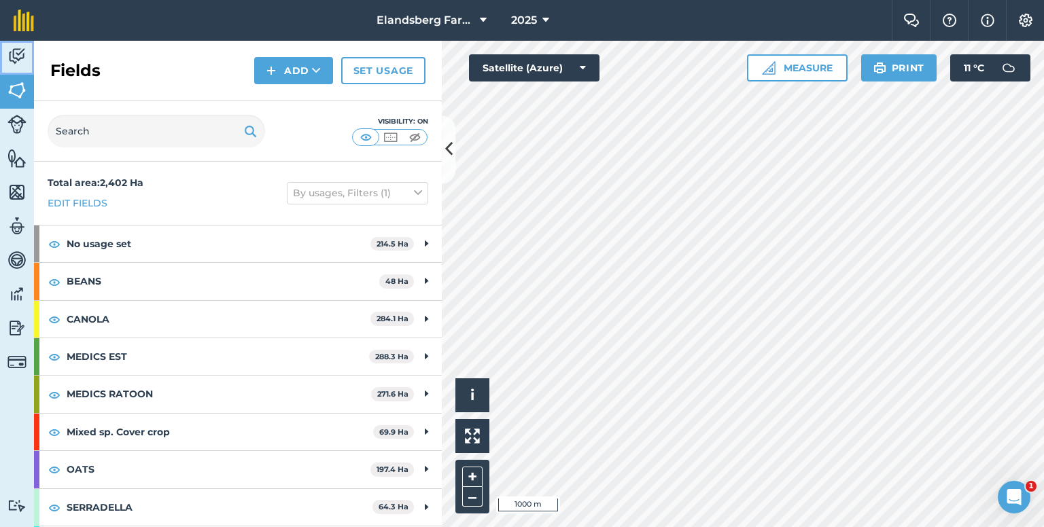
click at [12, 60] on img at bounding box center [16, 56] width 19 height 20
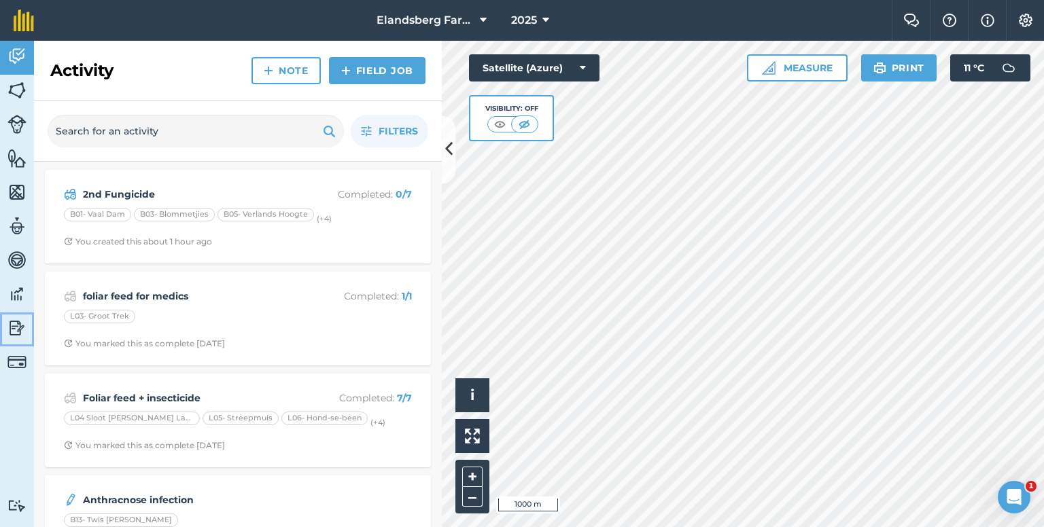
click at [14, 324] on img at bounding box center [16, 328] width 19 height 20
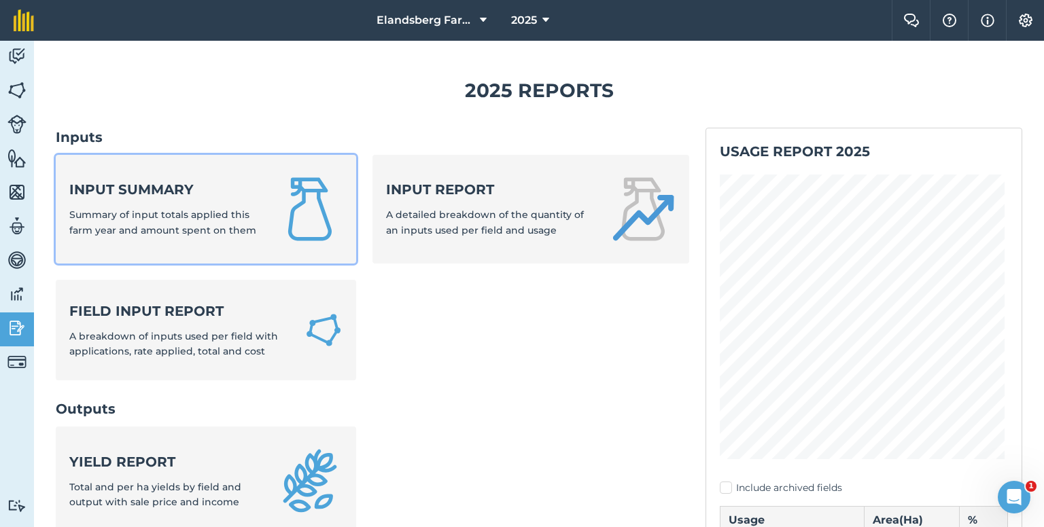
click at [136, 205] on div "Input summary Summary of input totals applied this farm year and amount spent o…" at bounding box center [165, 209] width 192 height 58
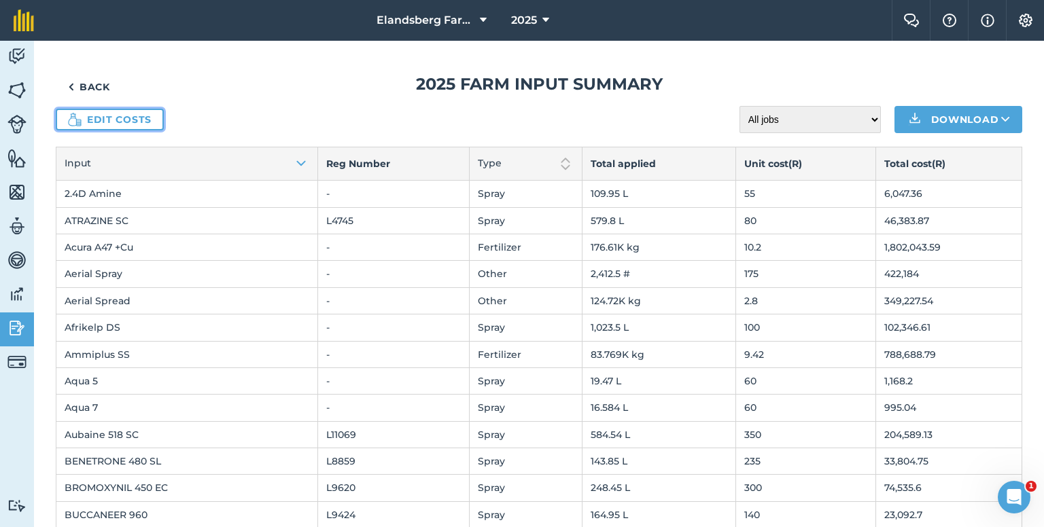
click at [109, 120] on link "Edit costs" at bounding box center [110, 120] width 108 height 22
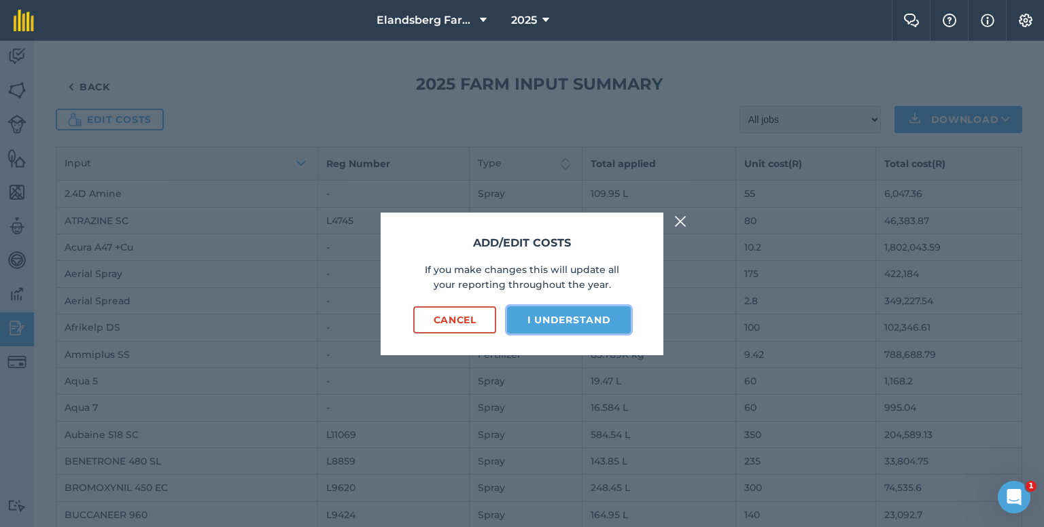
click at [545, 328] on button "I understand" at bounding box center [569, 320] width 124 height 27
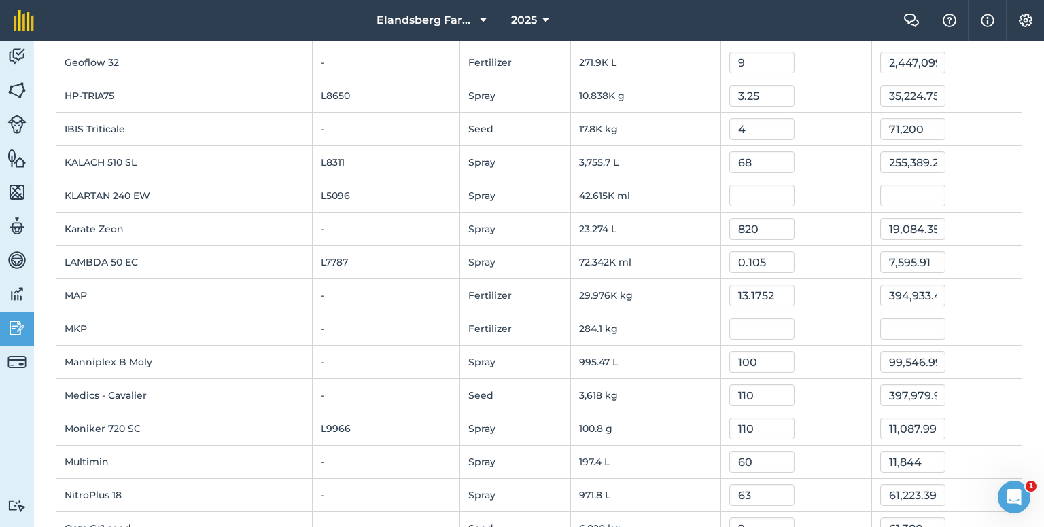
scroll to position [1088, 0]
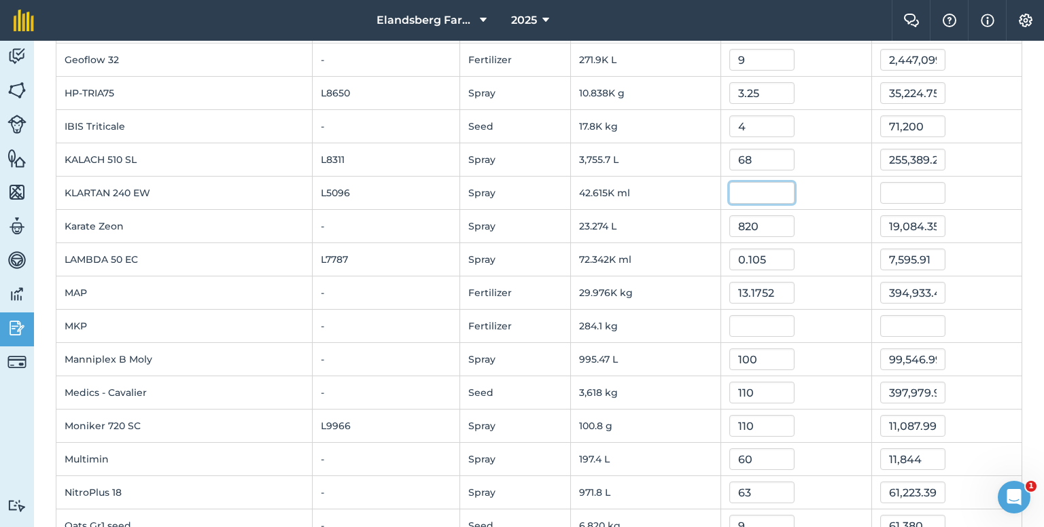
click at [750, 191] on input "text" at bounding box center [761, 193] width 65 height 22
type input "0.637"
type input "27,145.755"
click at [837, 210] on td "820" at bounding box center [796, 226] width 150 height 33
click at [761, 322] on input "text" at bounding box center [761, 326] width 65 height 22
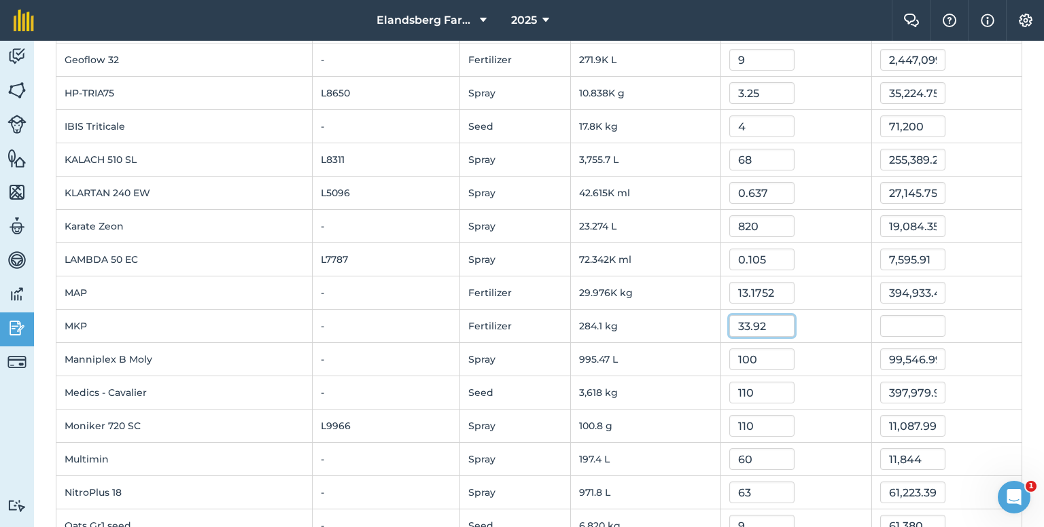
type input "33.92"
type input "9,636.672"
click at [797, 315] on div "33.92" at bounding box center [795, 326] width 133 height 22
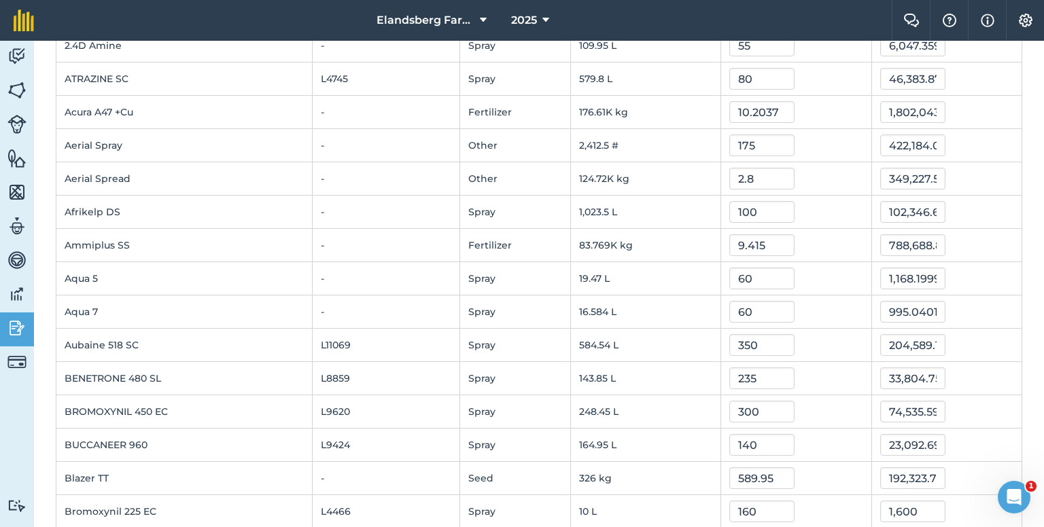
scroll to position [0, 0]
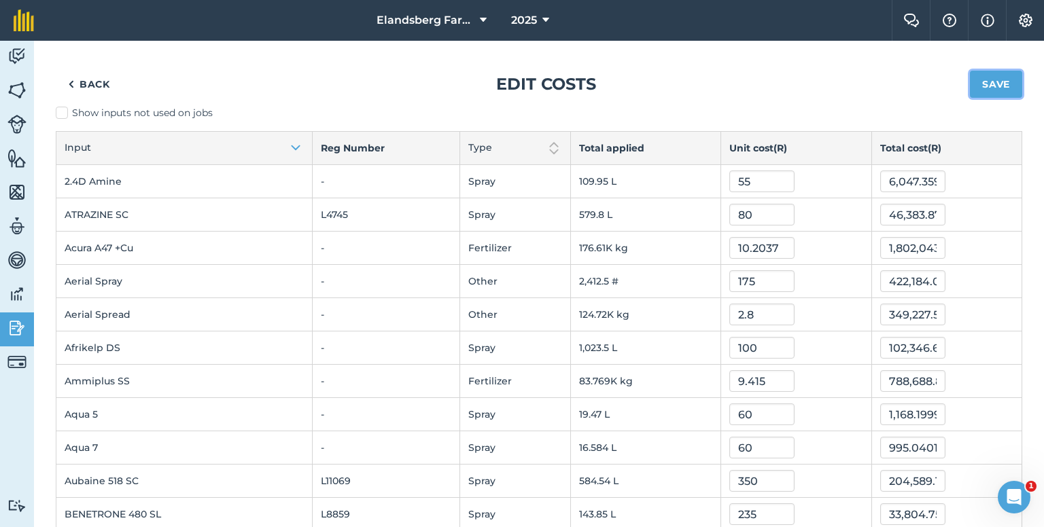
click at [978, 82] on button "Save" at bounding box center [996, 84] width 52 height 27
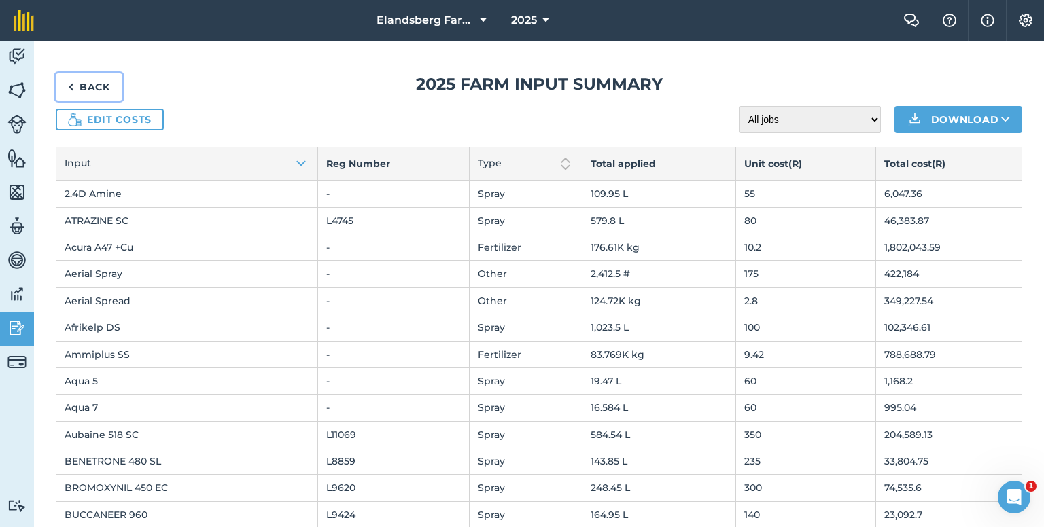
click at [82, 92] on link "Back" at bounding box center [89, 86] width 67 height 27
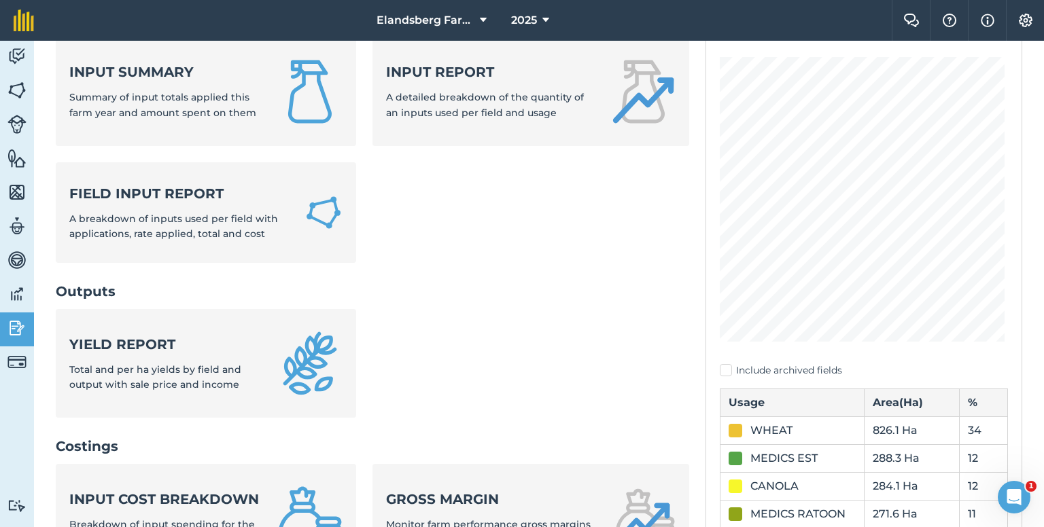
scroll to position [340, 0]
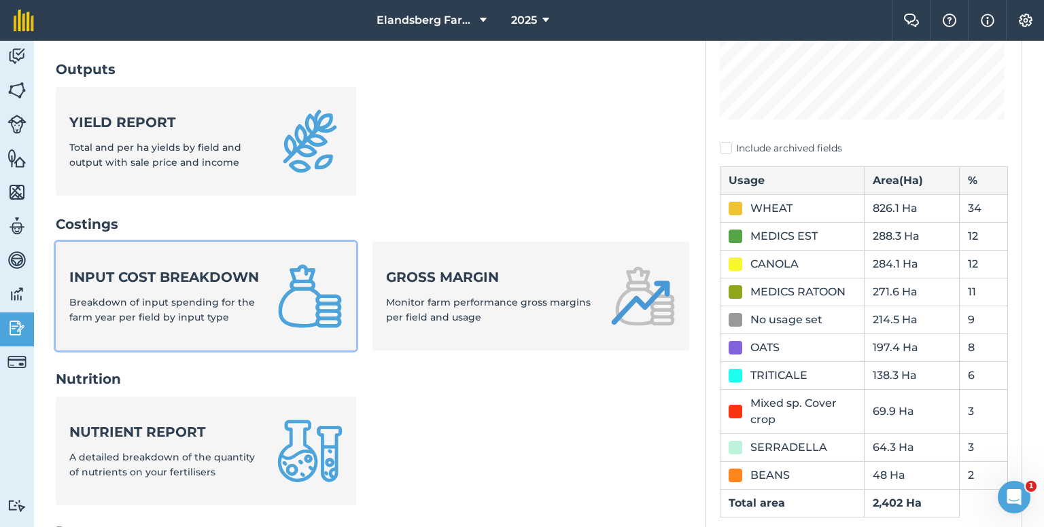
click at [196, 304] on div "Input cost breakdown Breakdown of input spending for the farm year per field by…" at bounding box center [165, 297] width 192 height 58
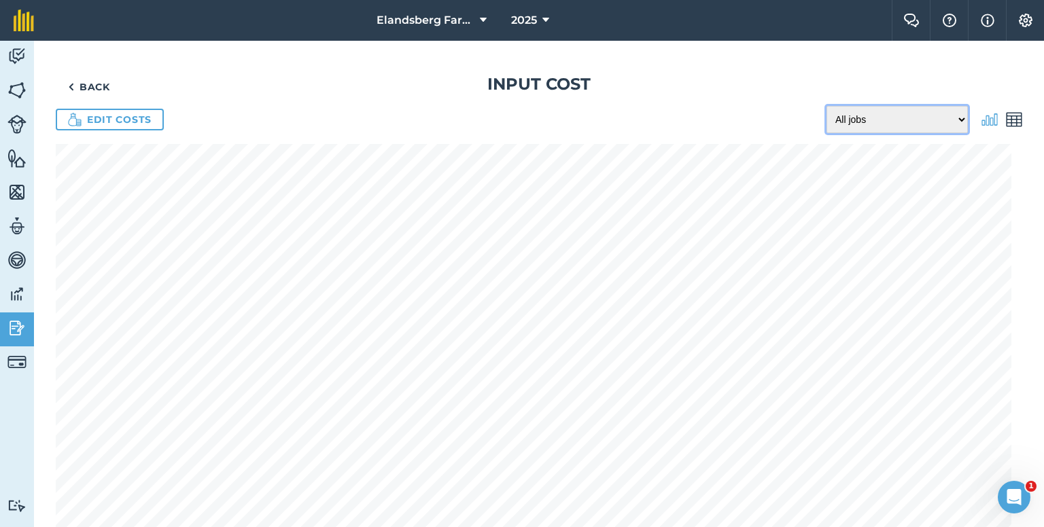
click at [914, 117] on select "All jobs Incomplete jobs Complete jobs" at bounding box center [897, 119] width 141 height 27
